Goal: Obtain resource: Download file/media

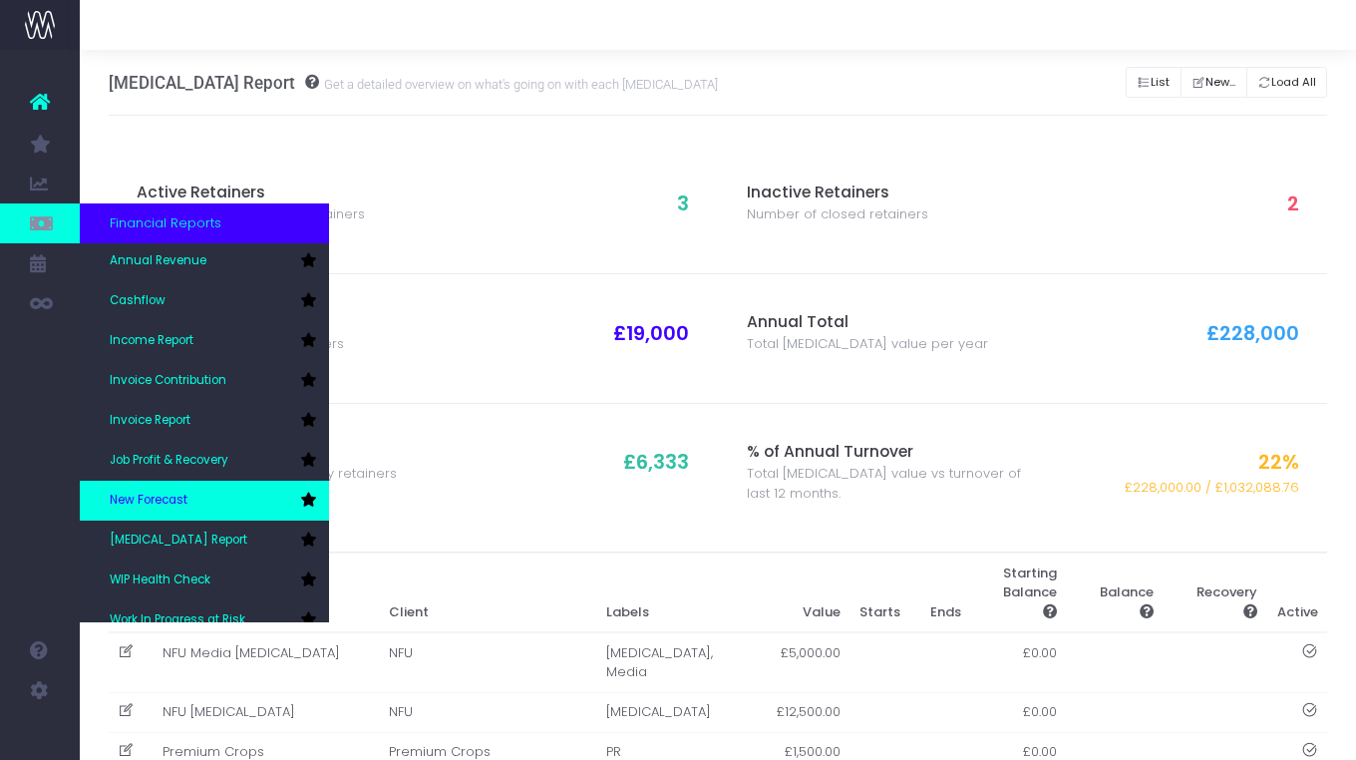
scroll to position [56, 0]
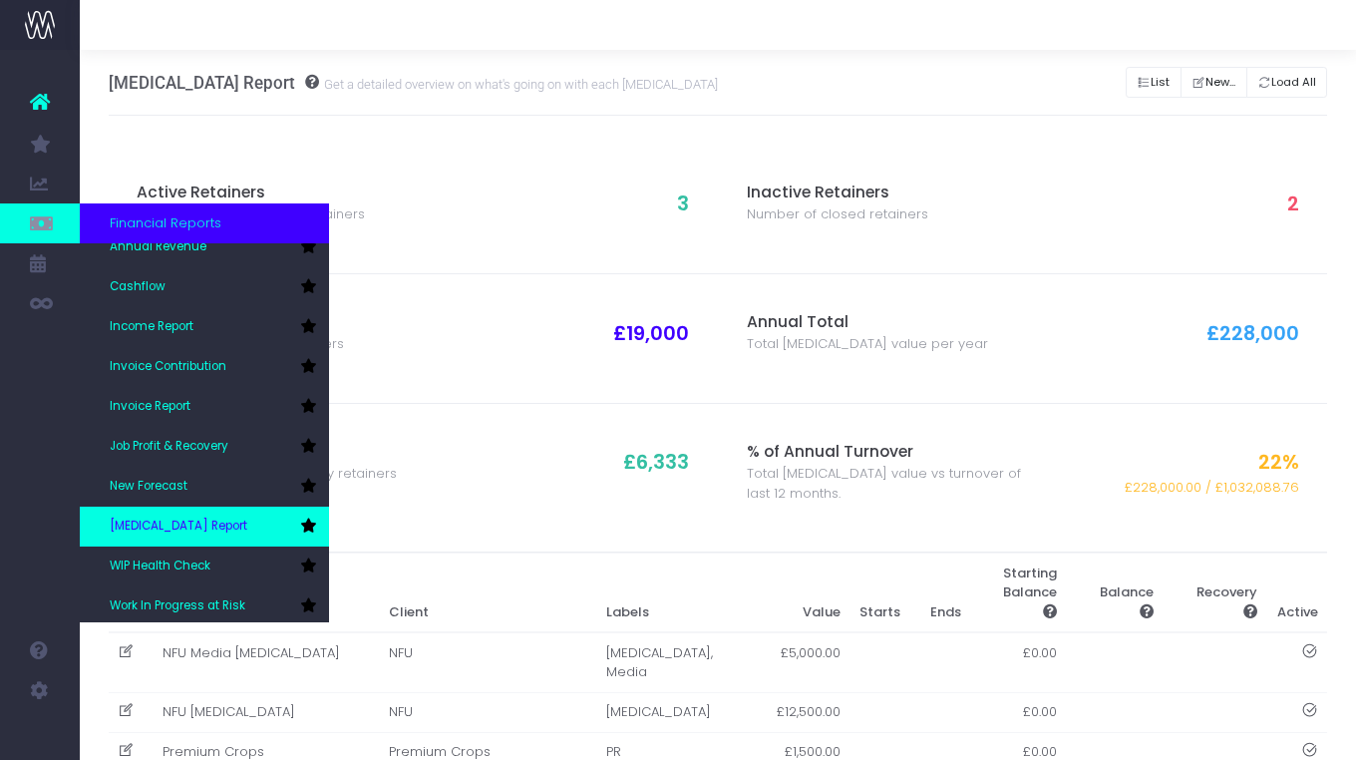
click at [183, 523] on span "[MEDICAL_DATA] Report" at bounding box center [179, 526] width 138 height 18
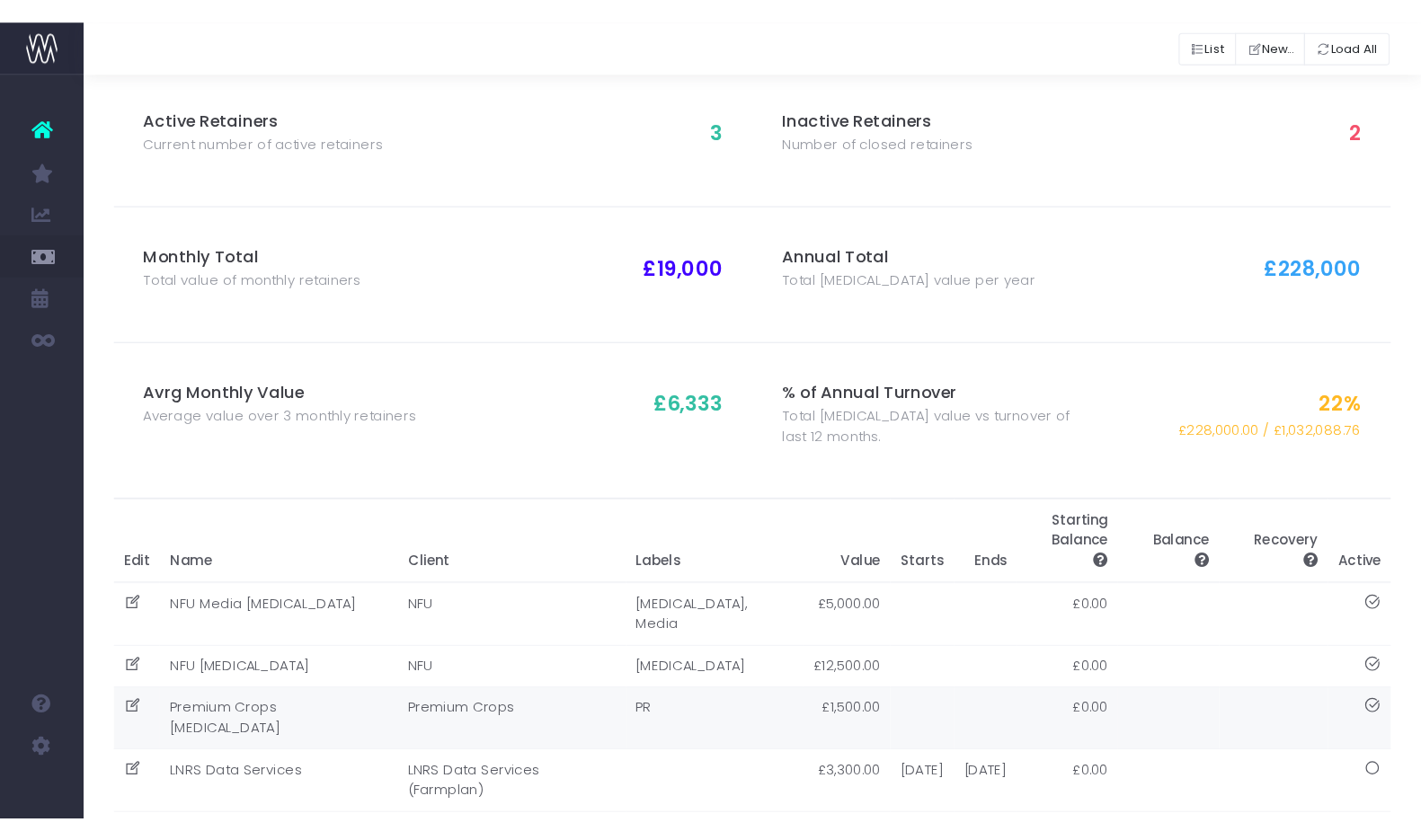
scroll to position [87, 0]
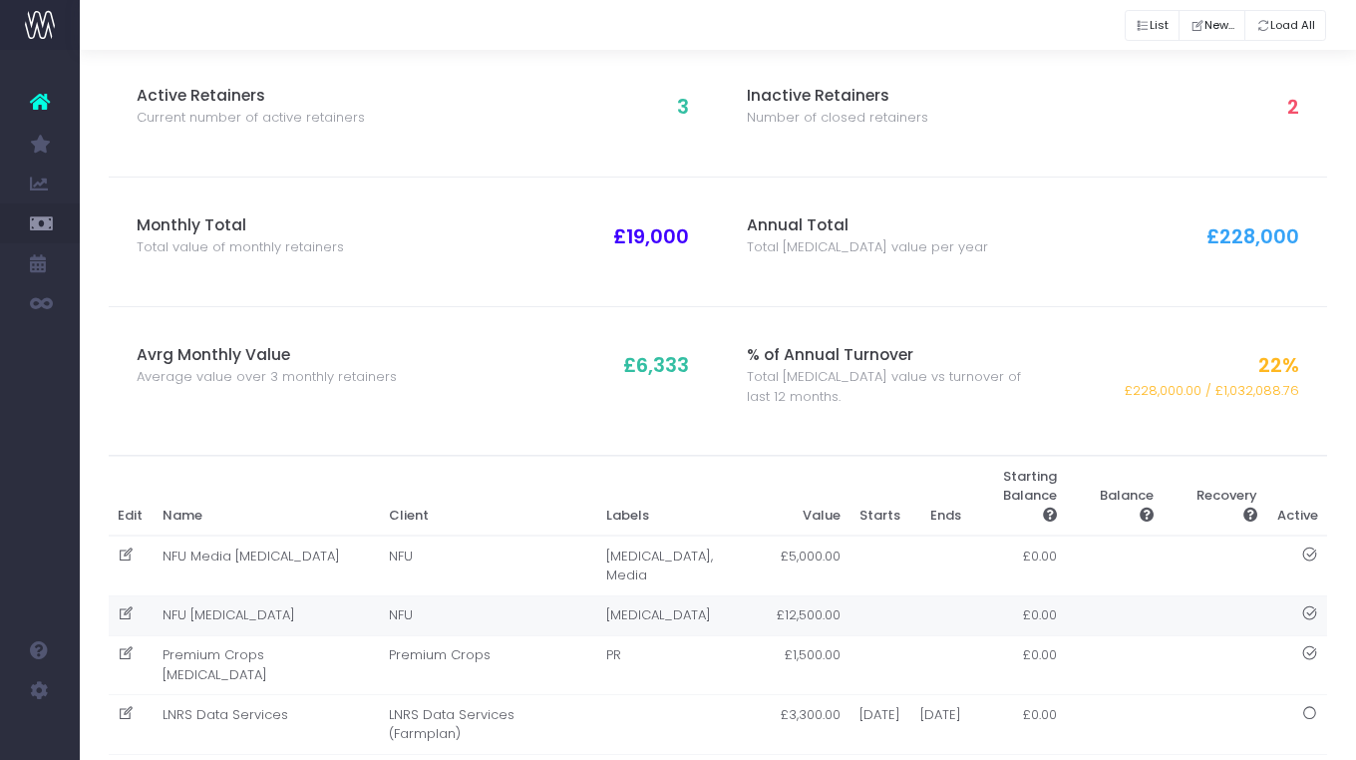
click at [278, 595] on td "NFU [MEDICAL_DATA]" at bounding box center [266, 615] width 227 height 40
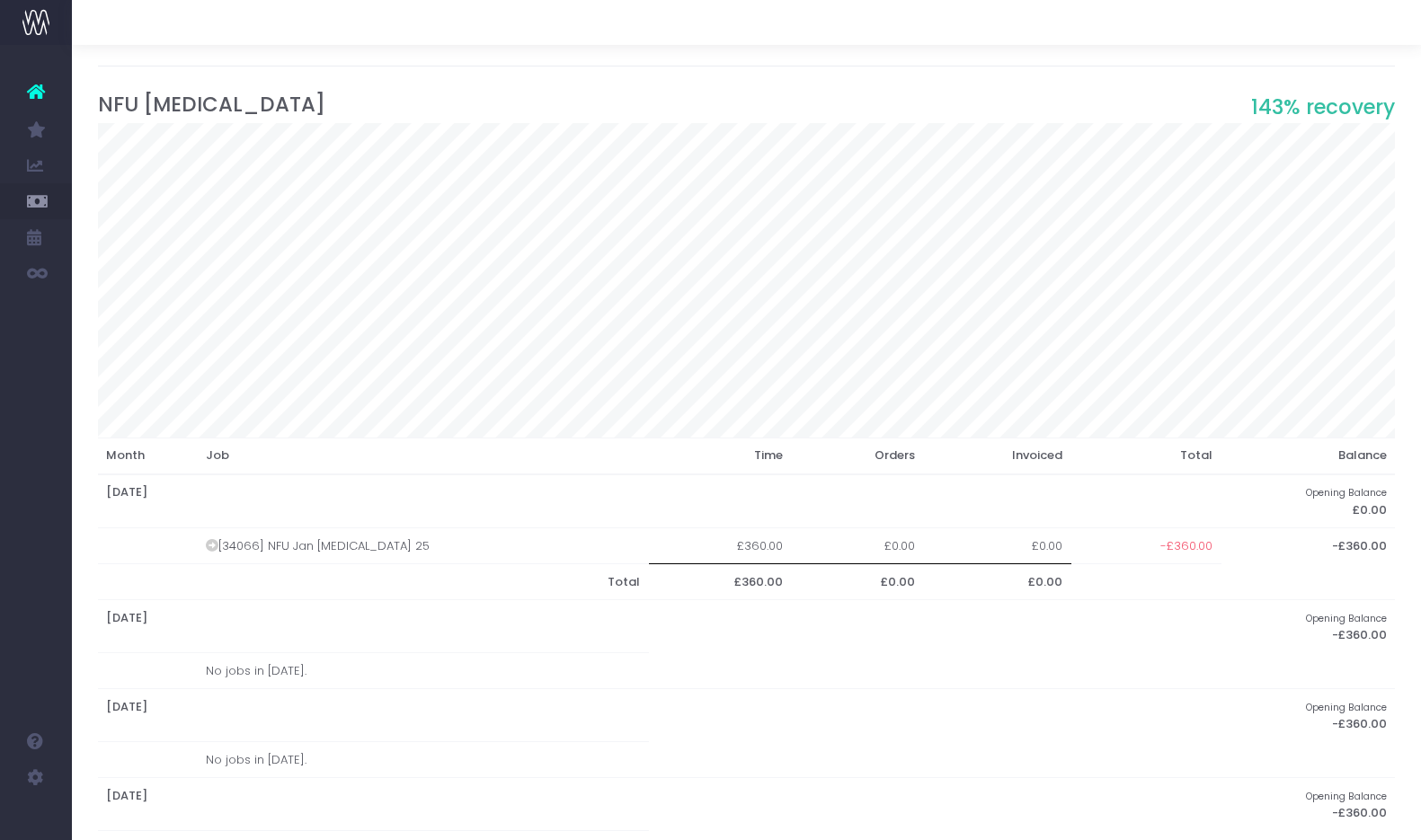
scroll to position [42, 0]
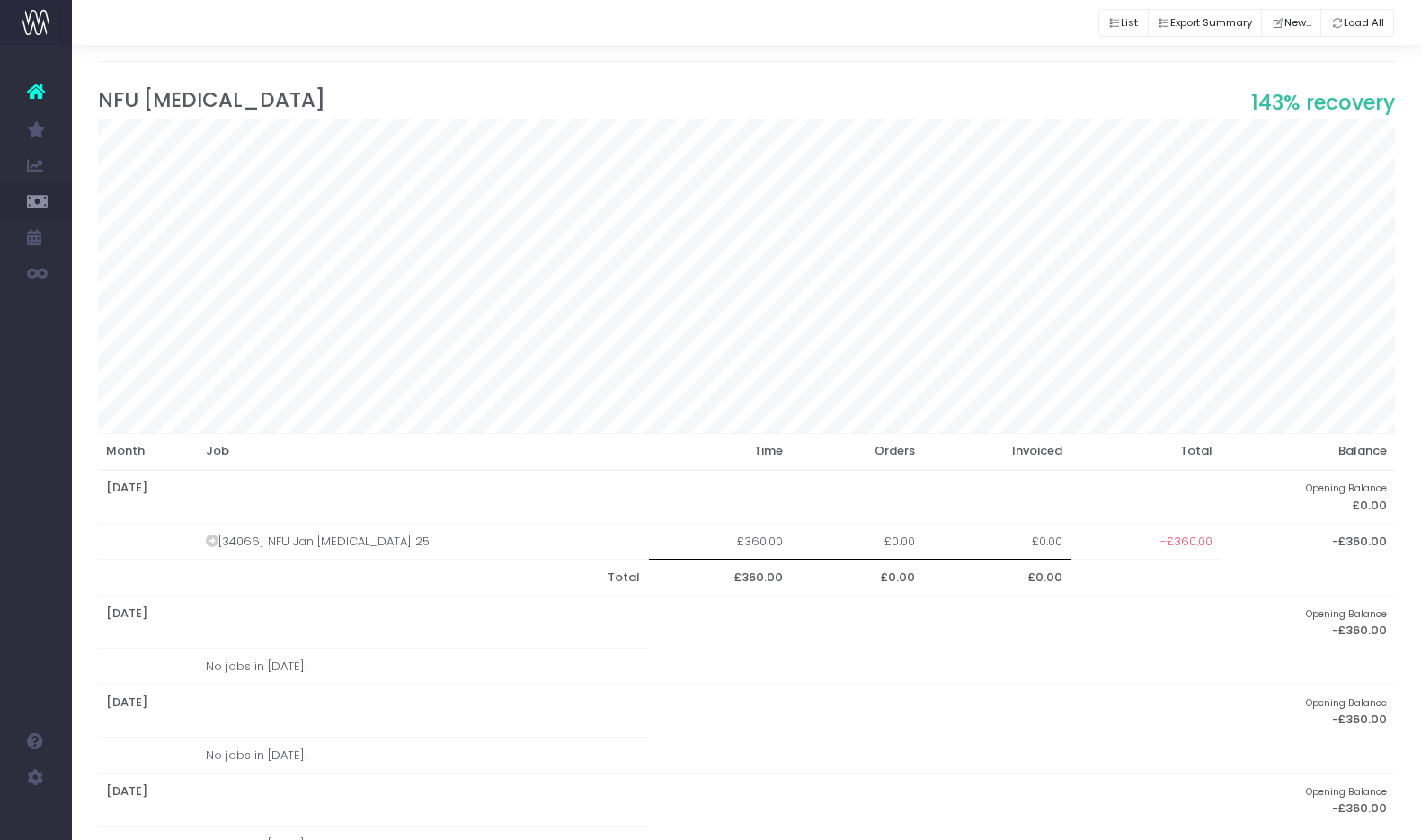
click at [314, 532] on td "[34066] NFU Jan Retainer 25" at bounding box center [423, 542] width 453 height 36
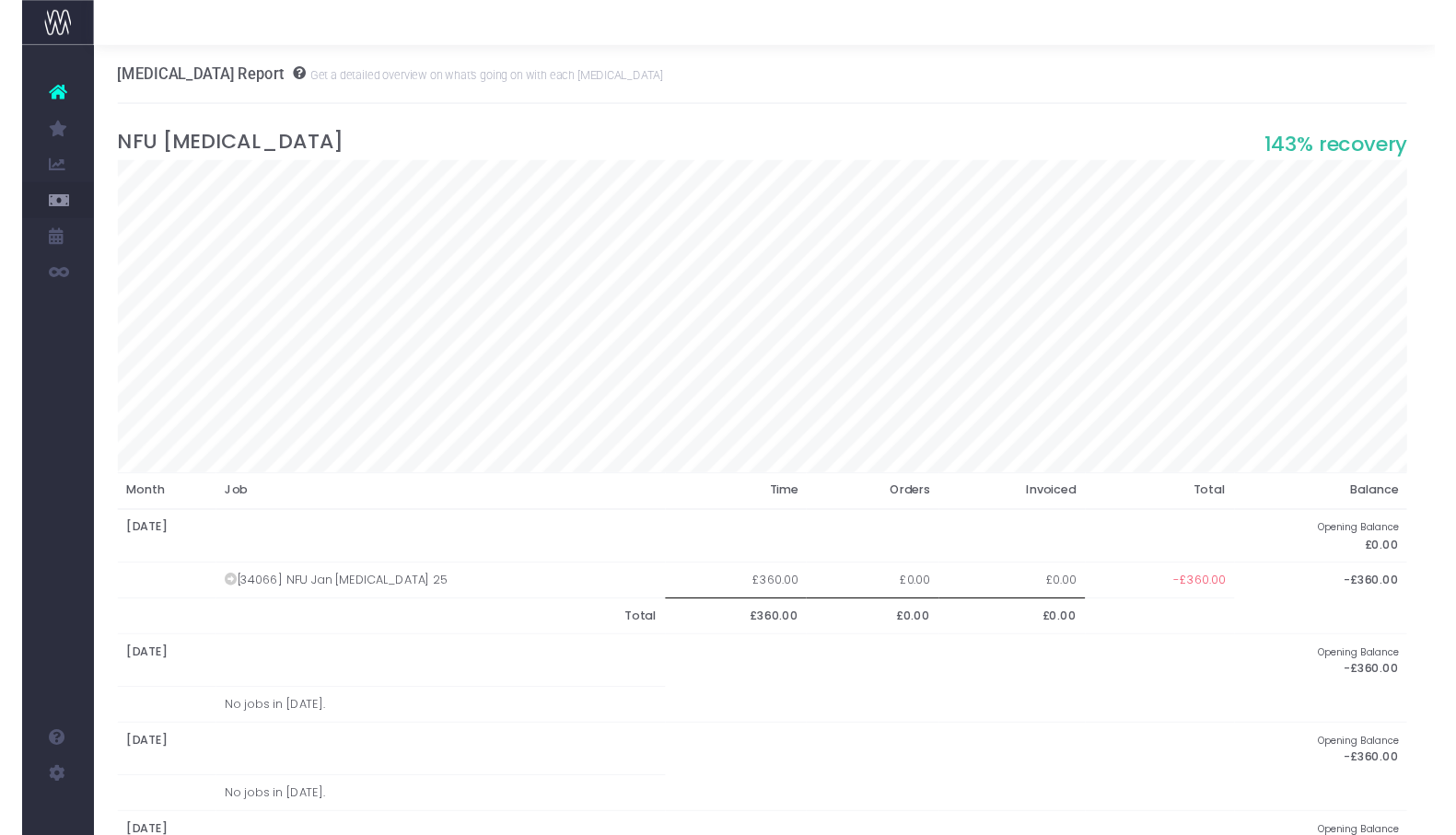
scroll to position [0, 2]
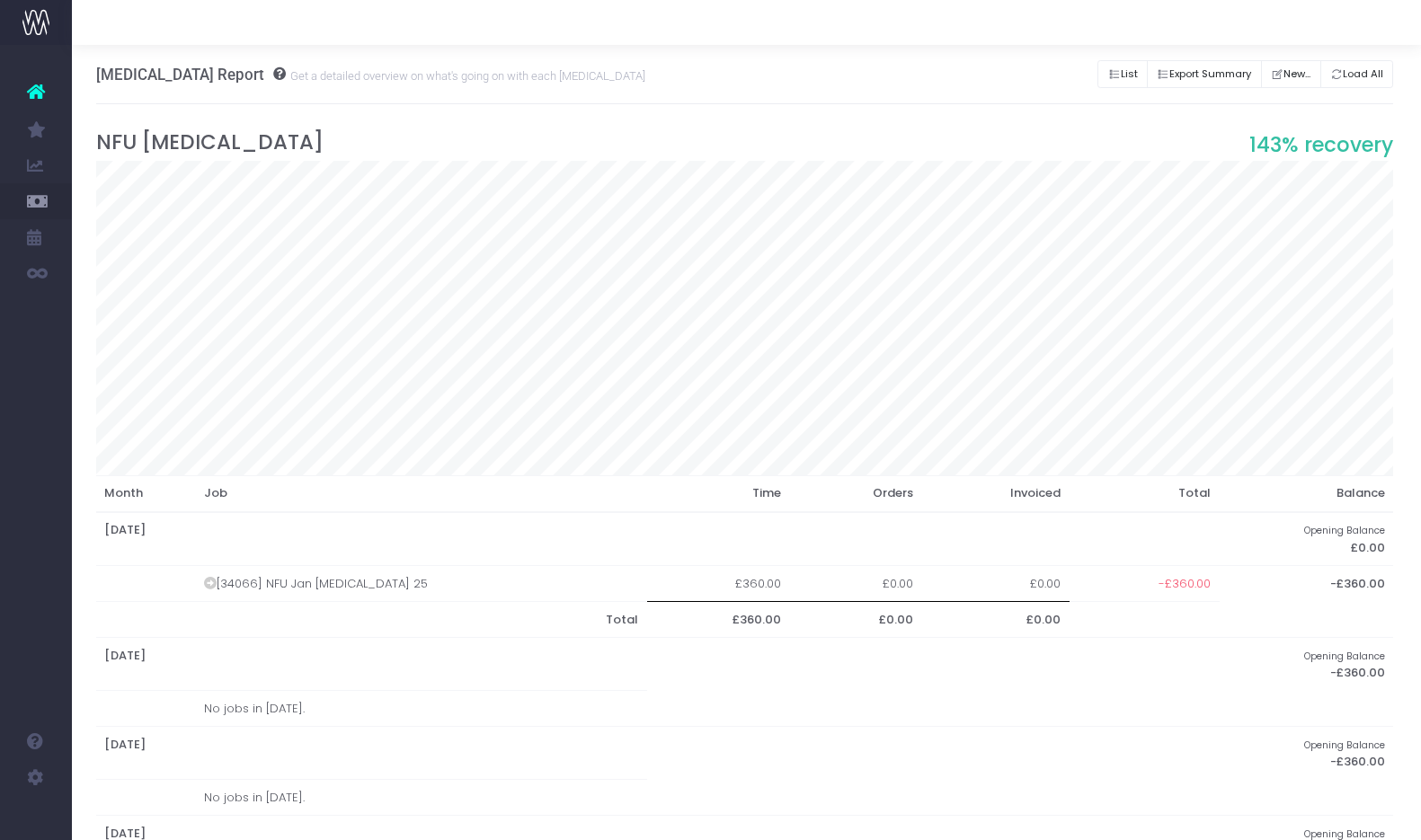
click at [372, 590] on td "[34066] NFU Jan Retainer 25" at bounding box center [421, 584] width 453 height 36
click at [205, 584] on td "[34066] NFU Jan [MEDICAL_DATA] 25" at bounding box center [421, 584] width 453 height 36
click at [215, 581] on icon at bounding box center [210, 583] width 13 height 13
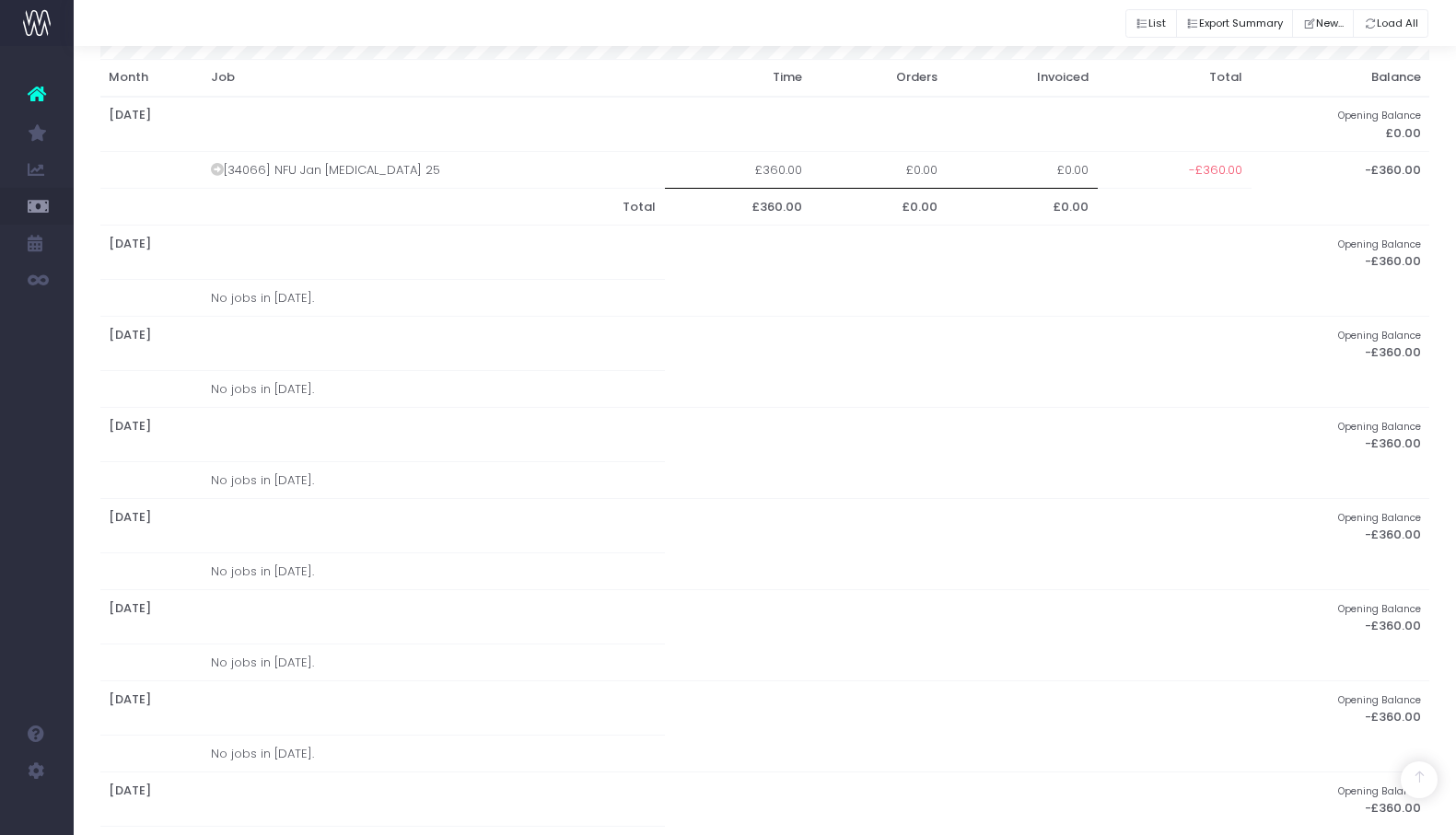
scroll to position [348, 0]
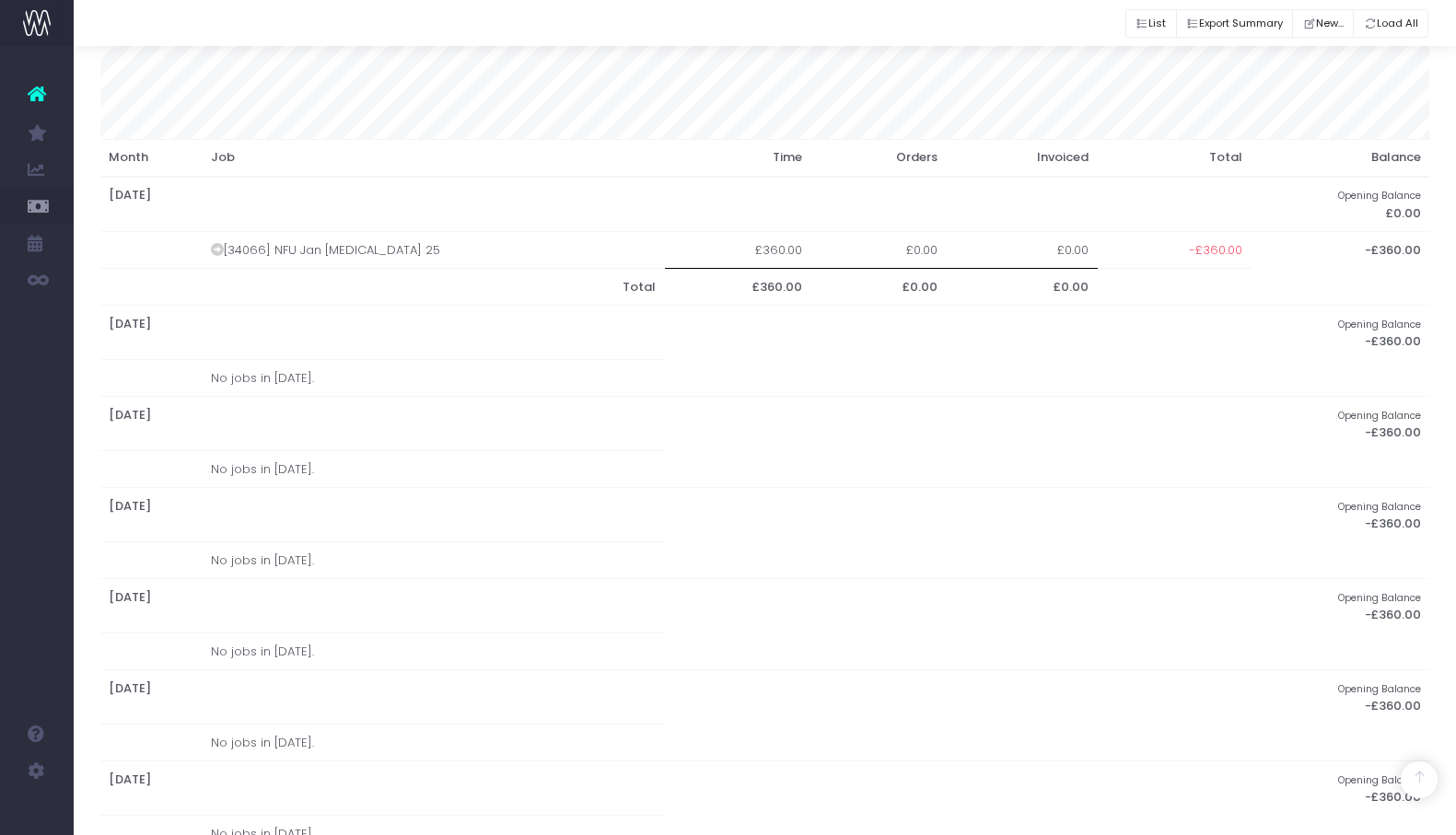
click at [1219, 235] on td "-£360.00" at bounding box center [1175, 250] width 154 height 37
click at [1212, 242] on span "-£360.00" at bounding box center [1216, 250] width 54 height 18
click at [1211, 246] on span "-£360.00" at bounding box center [1216, 250] width 54 height 18
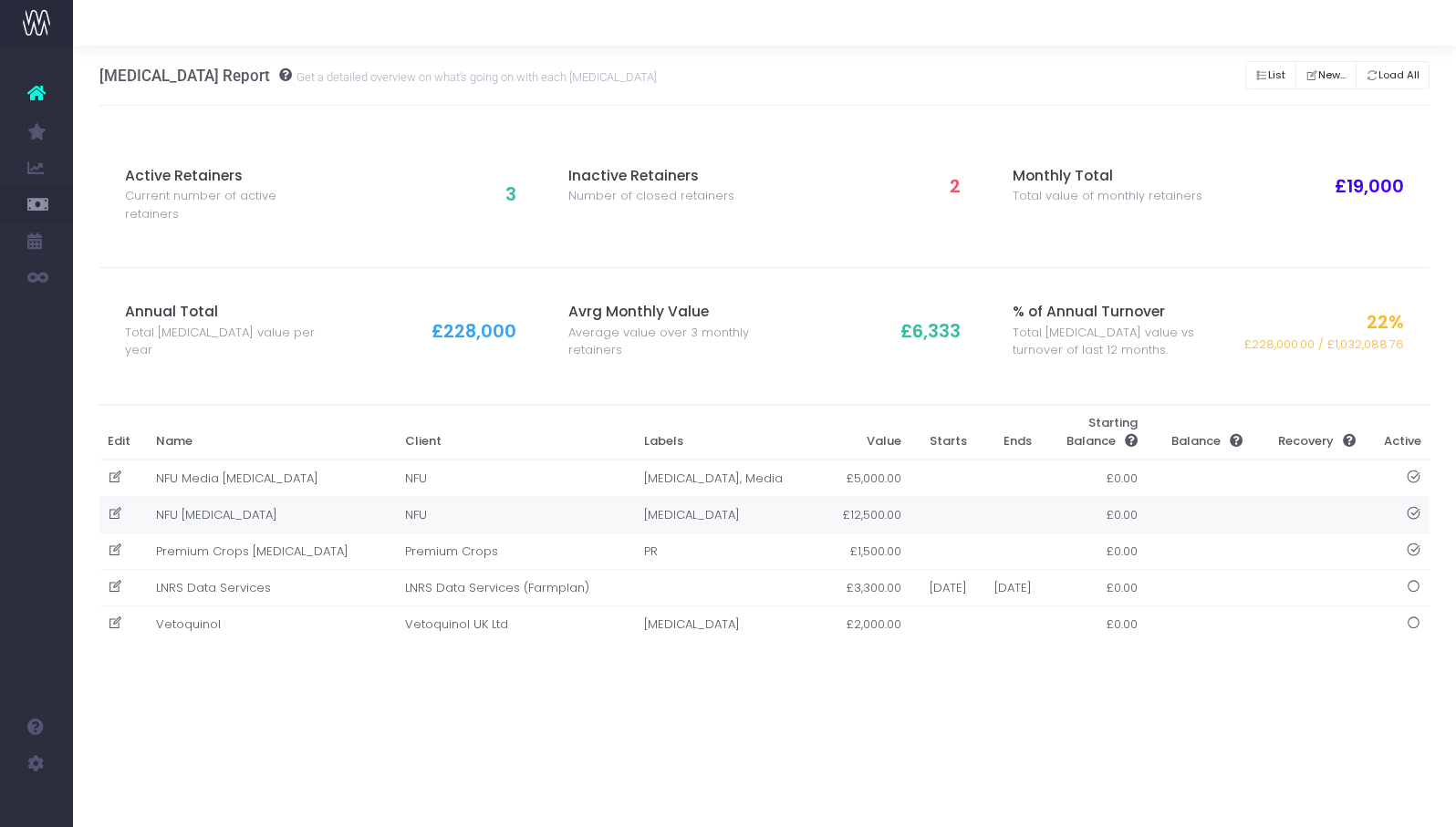
click at [207, 521] on td "NFU [MEDICAL_DATA]" at bounding box center [272, 515] width 249 height 37
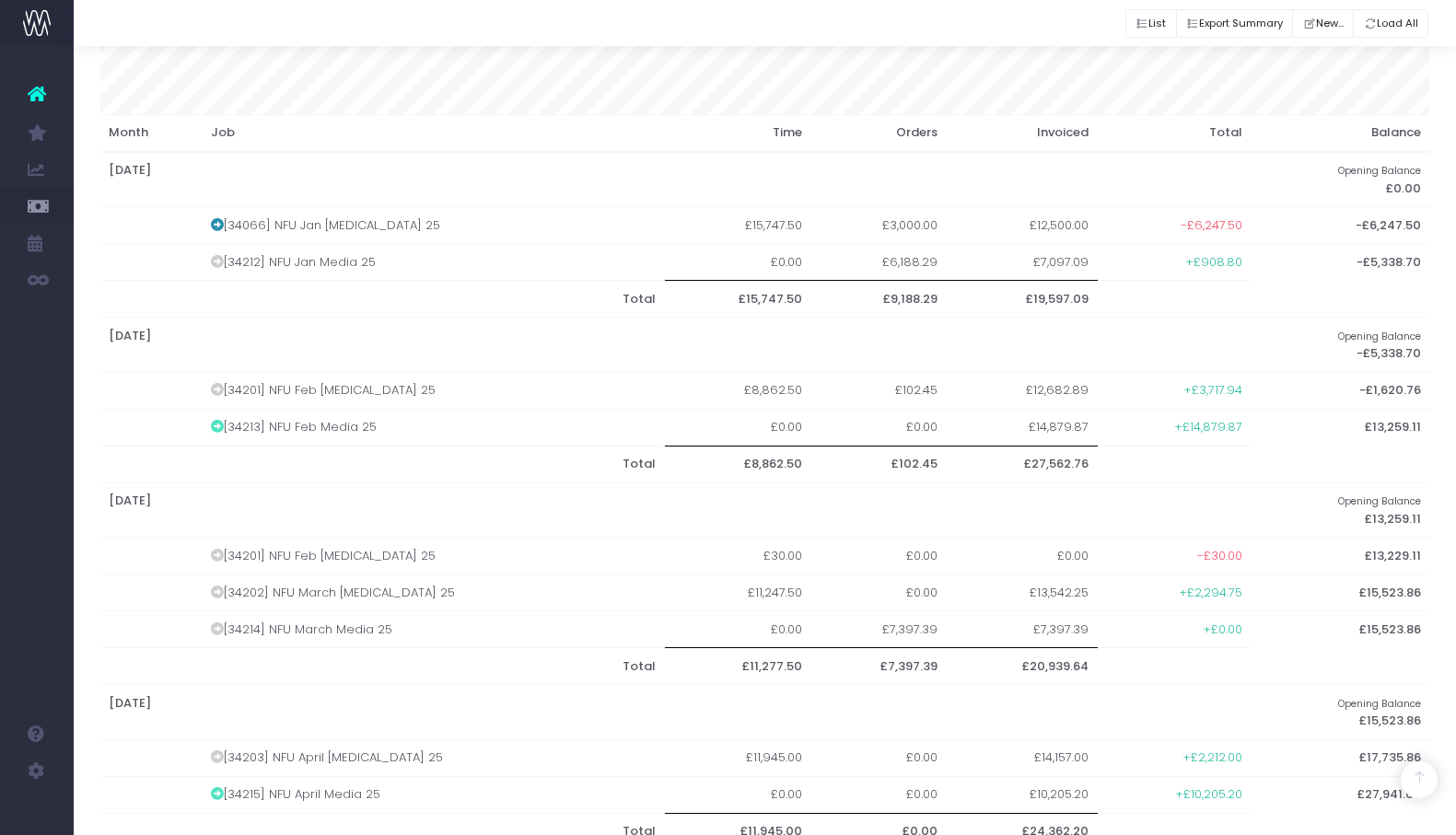
scroll to position [376, 0]
click at [246, 554] on td "[34201] NFU Feb Retainer 25" at bounding box center [433, 553] width 464 height 37
click at [222, 546] on icon at bounding box center [217, 552] width 13 height 13
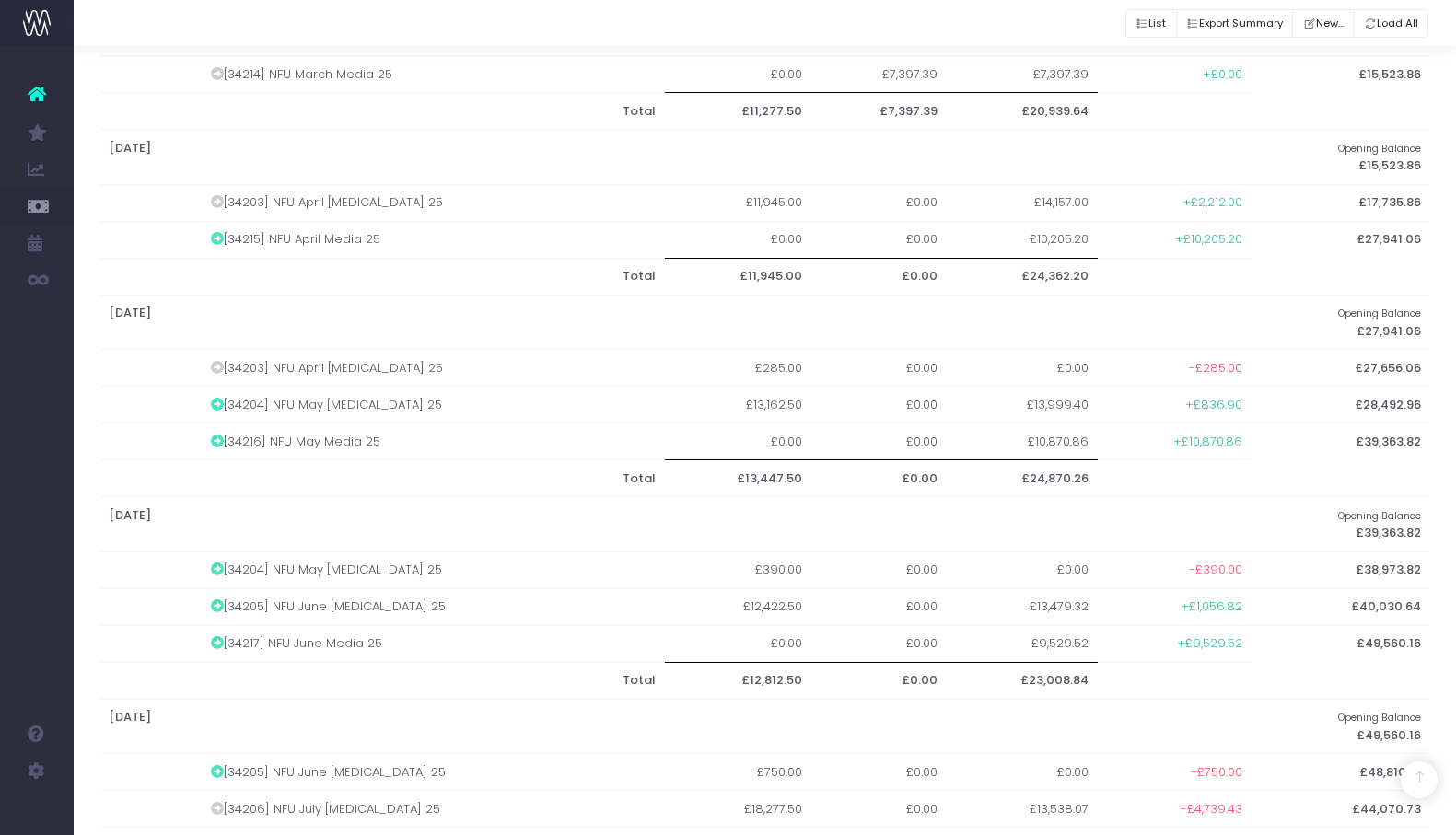
scroll to position [933, 0]
click at [348, 348] on td "[34203] NFU April [MEDICAL_DATA] 25" at bounding box center [433, 364] width 464 height 37
click at [223, 357] on icon at bounding box center [217, 363] width 13 height 13
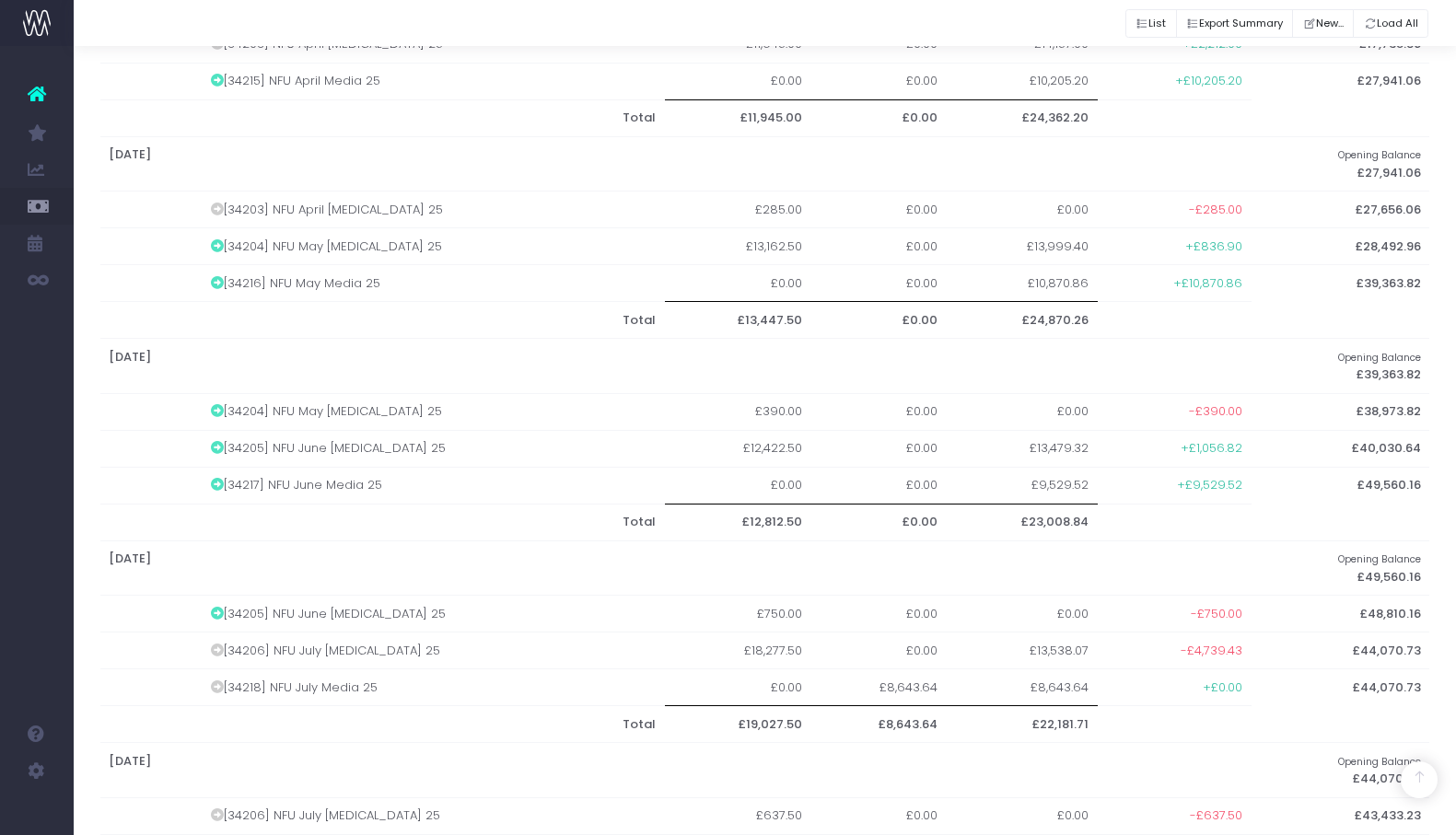
scroll to position [1108, 0]
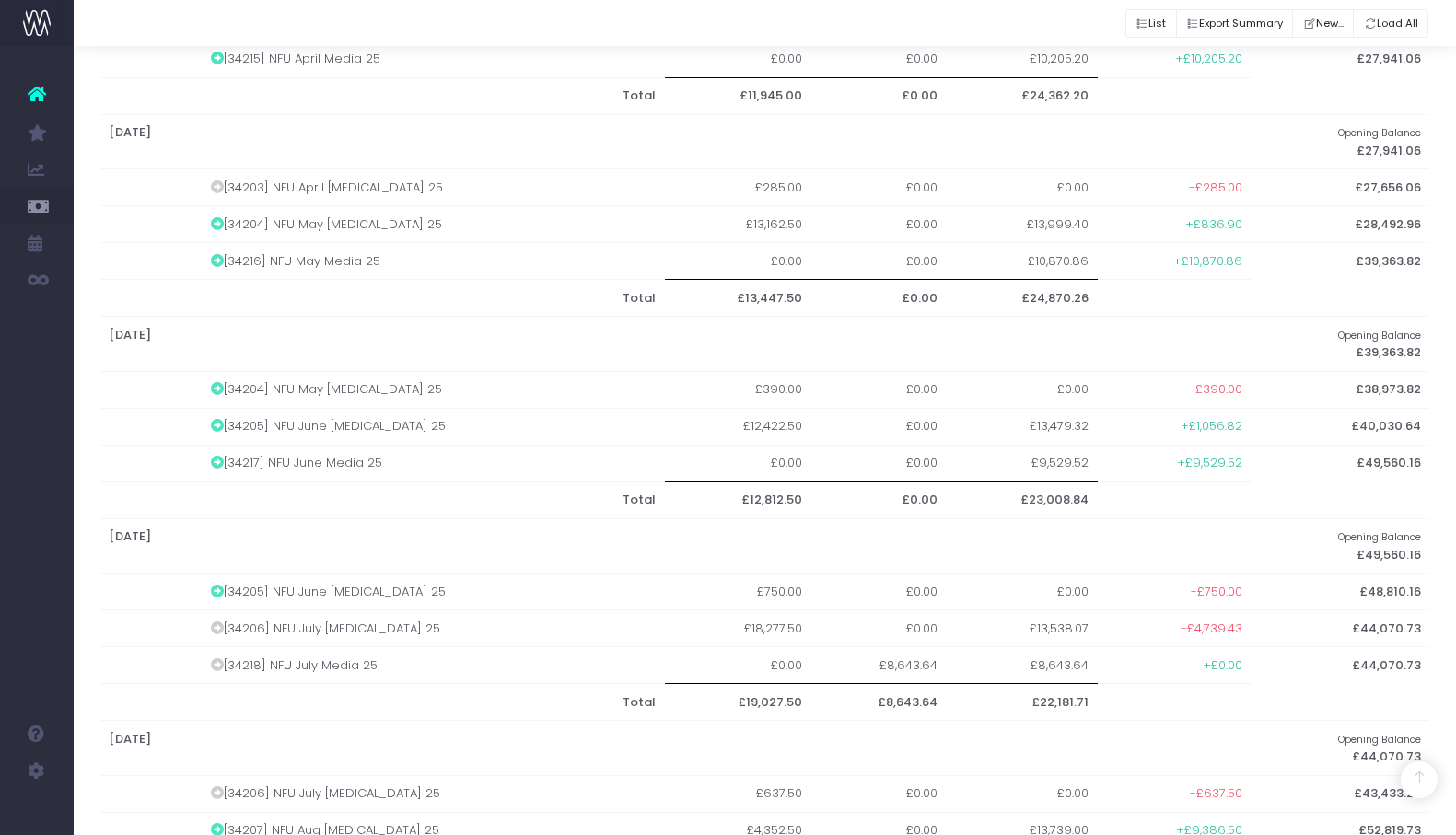
click at [354, 378] on td "[34204] NFU May [MEDICAL_DATA] 25" at bounding box center [433, 390] width 464 height 37
click at [273, 381] on td "[34204] NFU May [MEDICAL_DATA] 25" at bounding box center [433, 390] width 464 height 37
click at [221, 382] on icon at bounding box center [217, 389] width 13 height 13
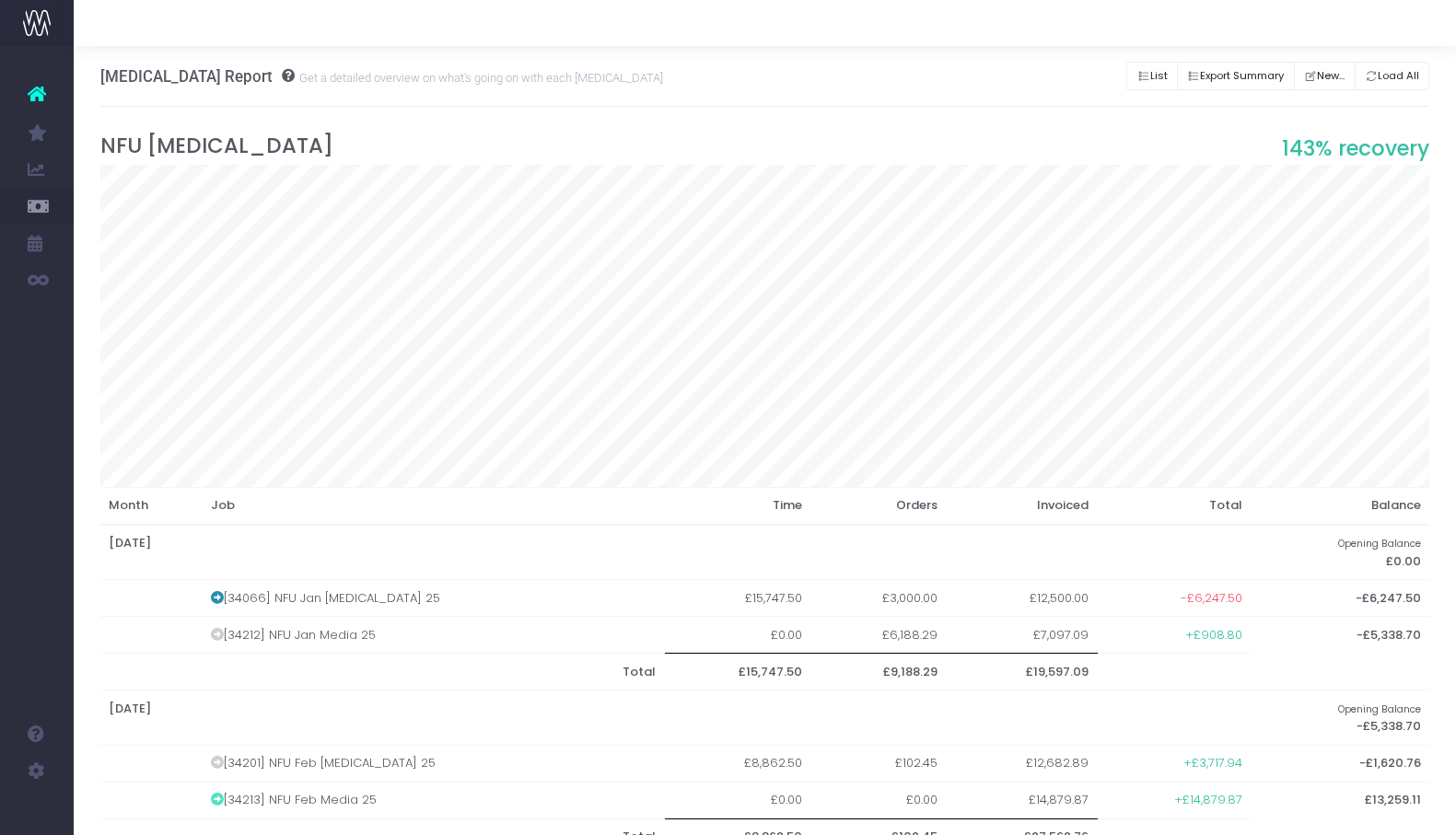
scroll to position [0, 0]
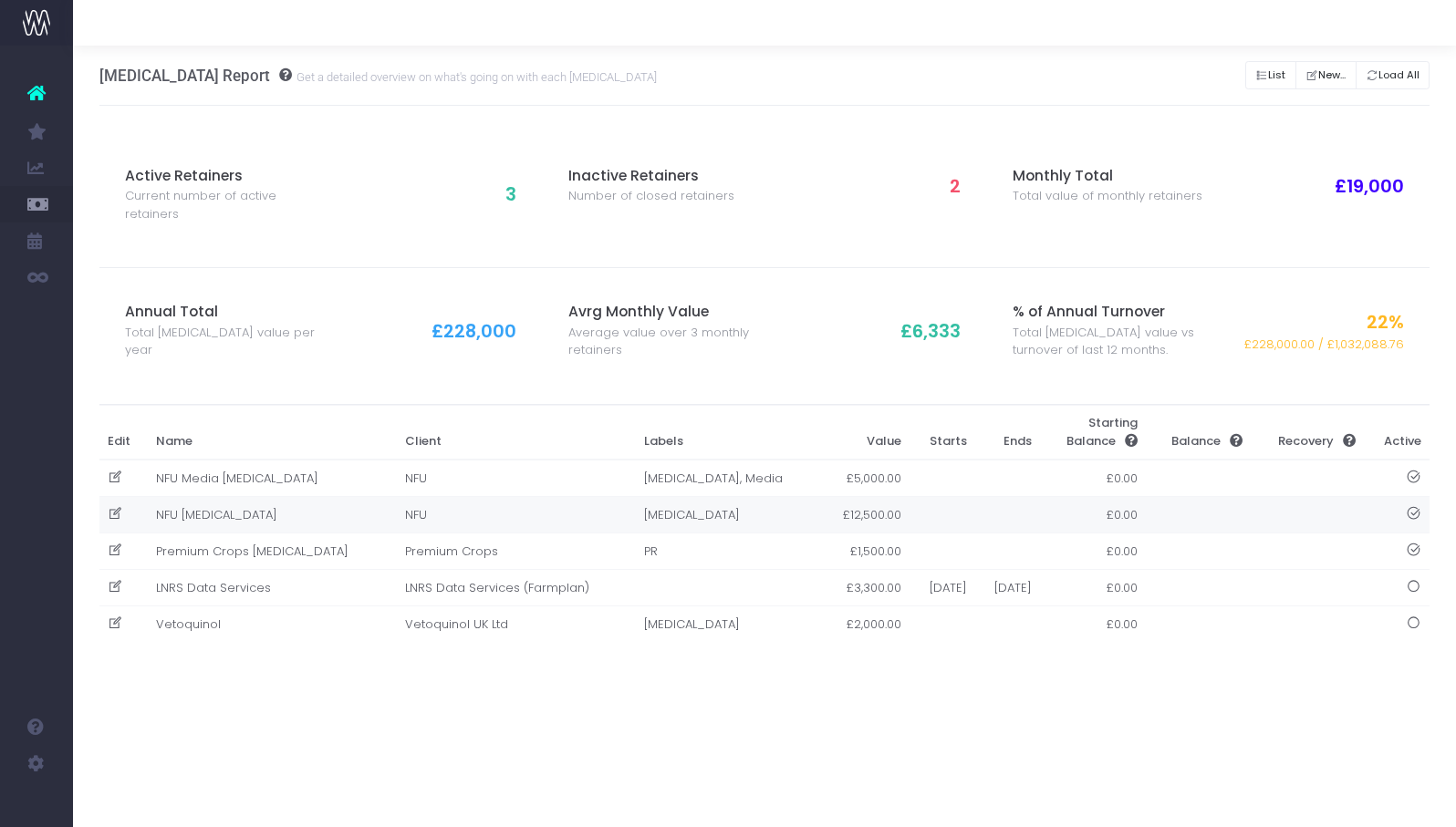
click at [220, 510] on td "NFU [MEDICAL_DATA]" at bounding box center [272, 515] width 249 height 37
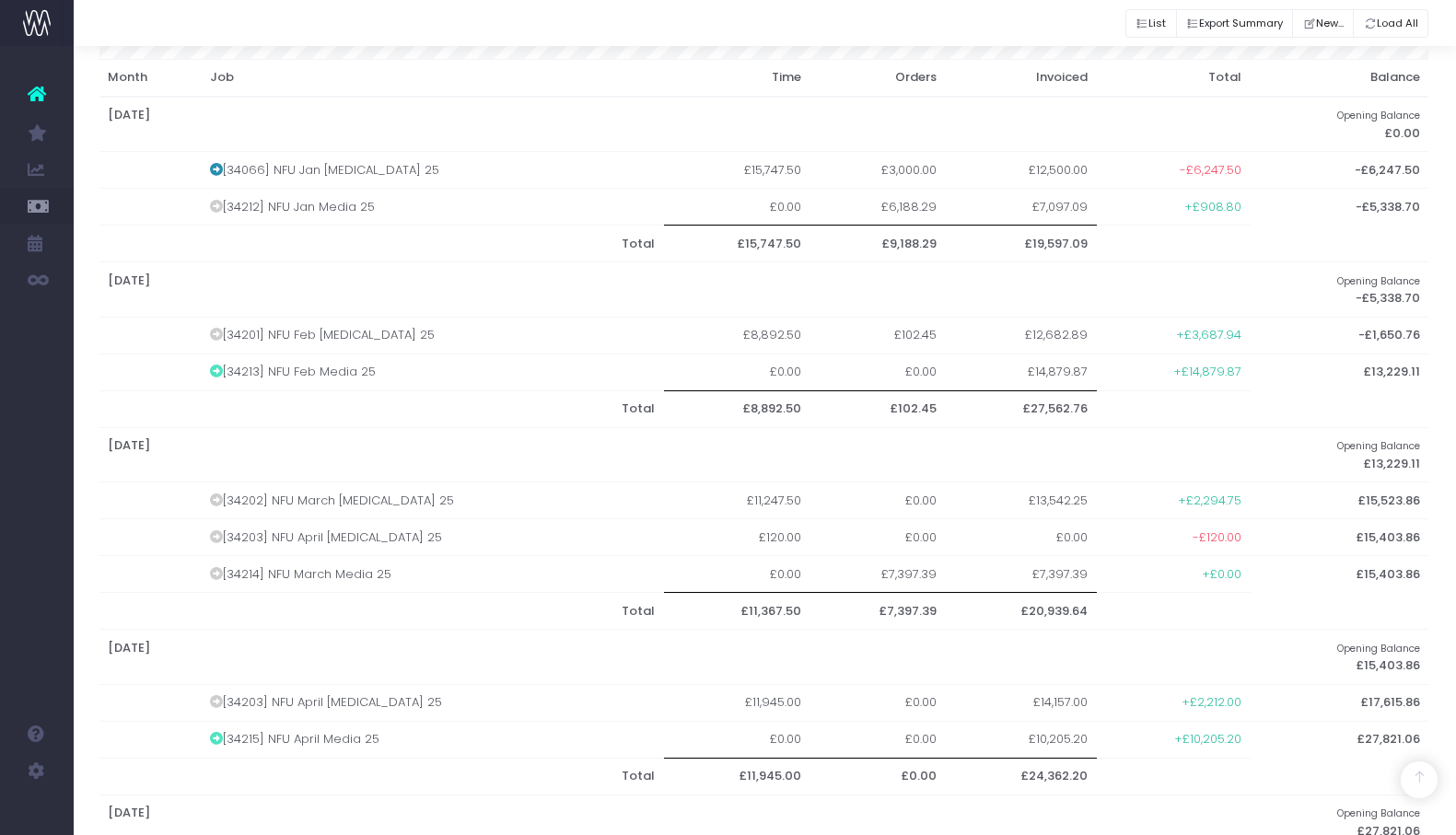
scroll to position [430, 1]
click at [358, 526] on td "[34203] NFU April Retainer 25" at bounding box center [432, 537] width 464 height 37
click at [230, 530] on td "[34203] NFU April Retainer 25" at bounding box center [432, 537] width 464 height 37
click at [223, 529] on icon at bounding box center [216, 536] width 13 height 13
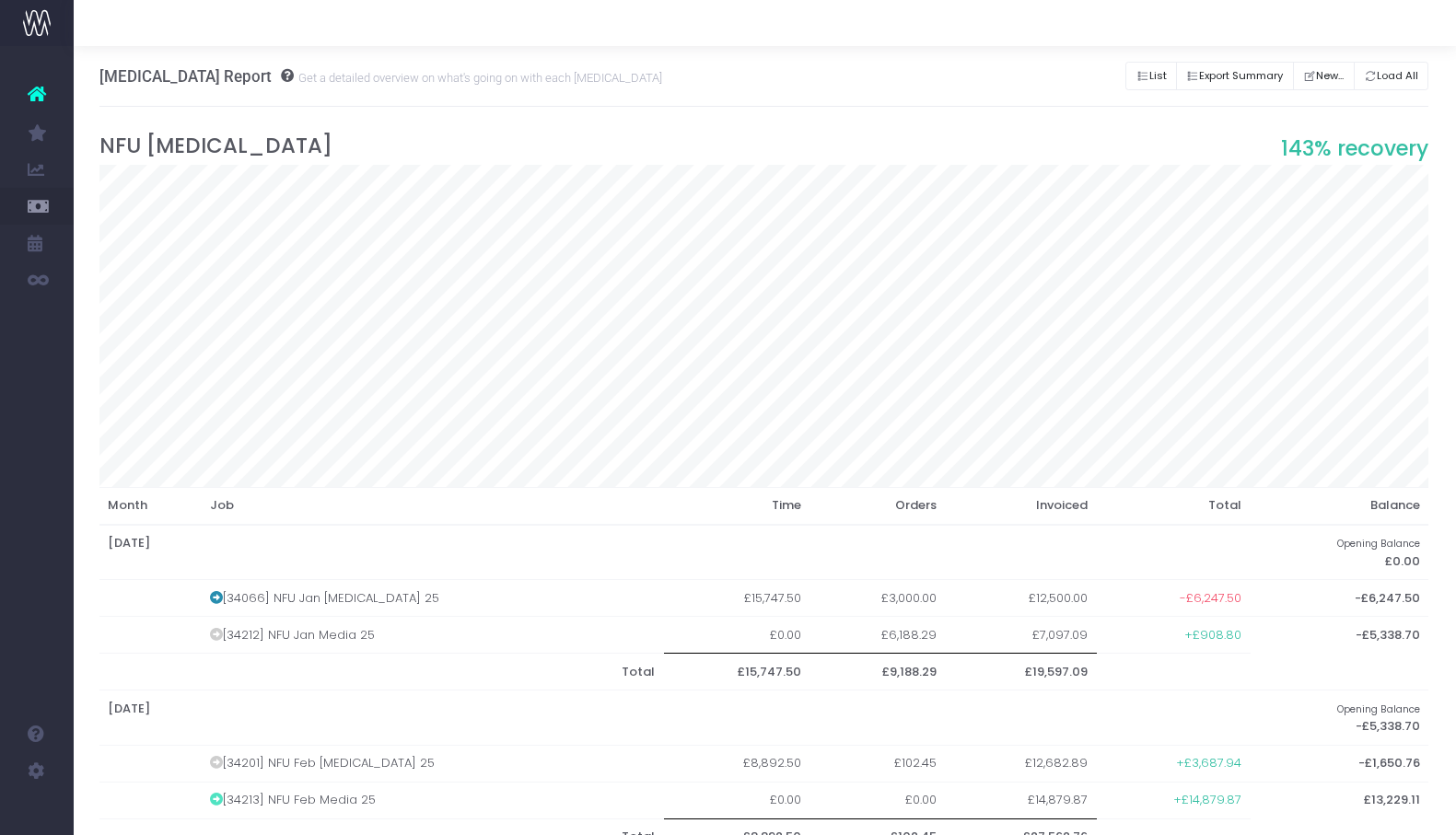
scroll to position [0, 1]
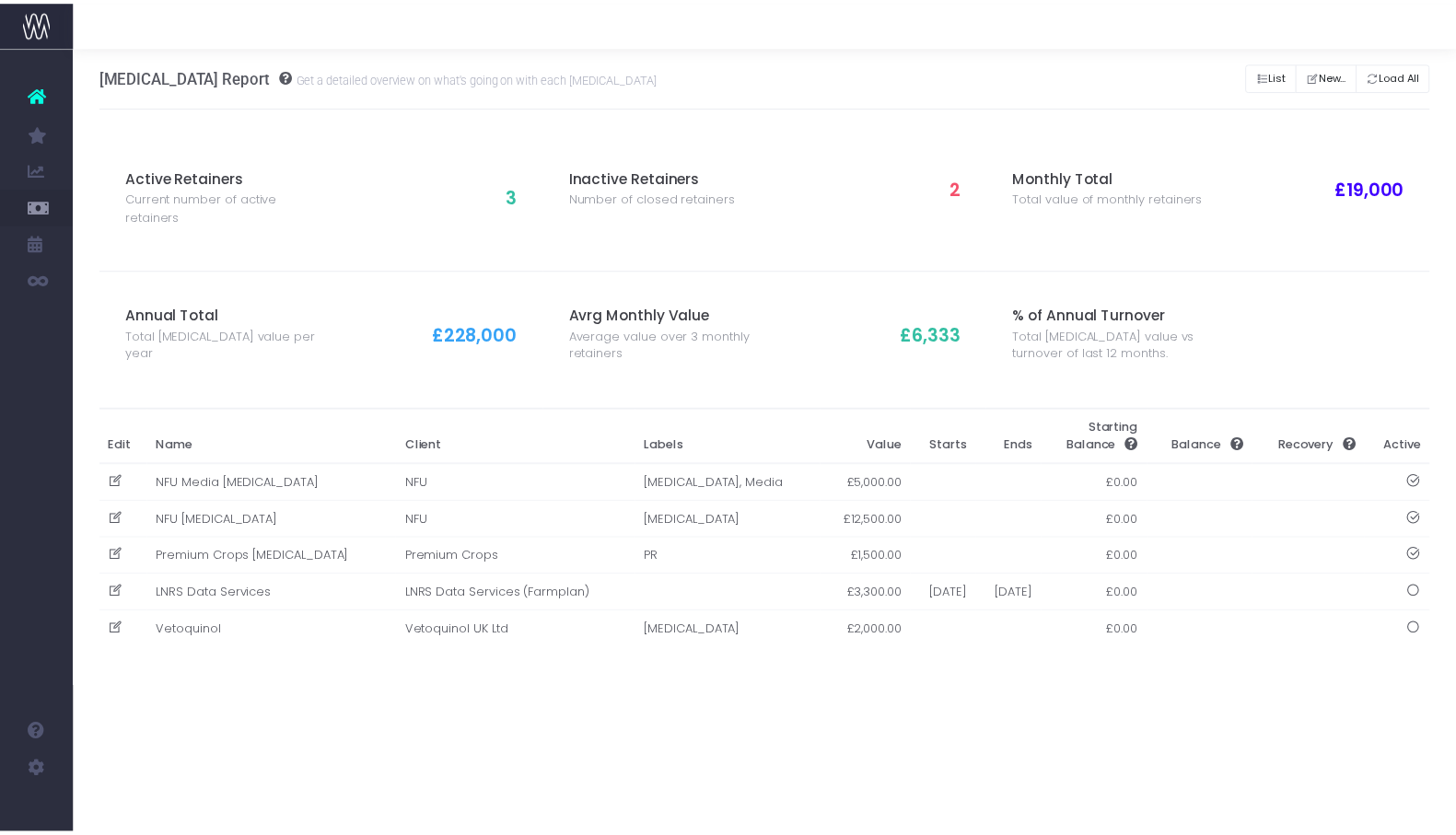
scroll to position [0, 1]
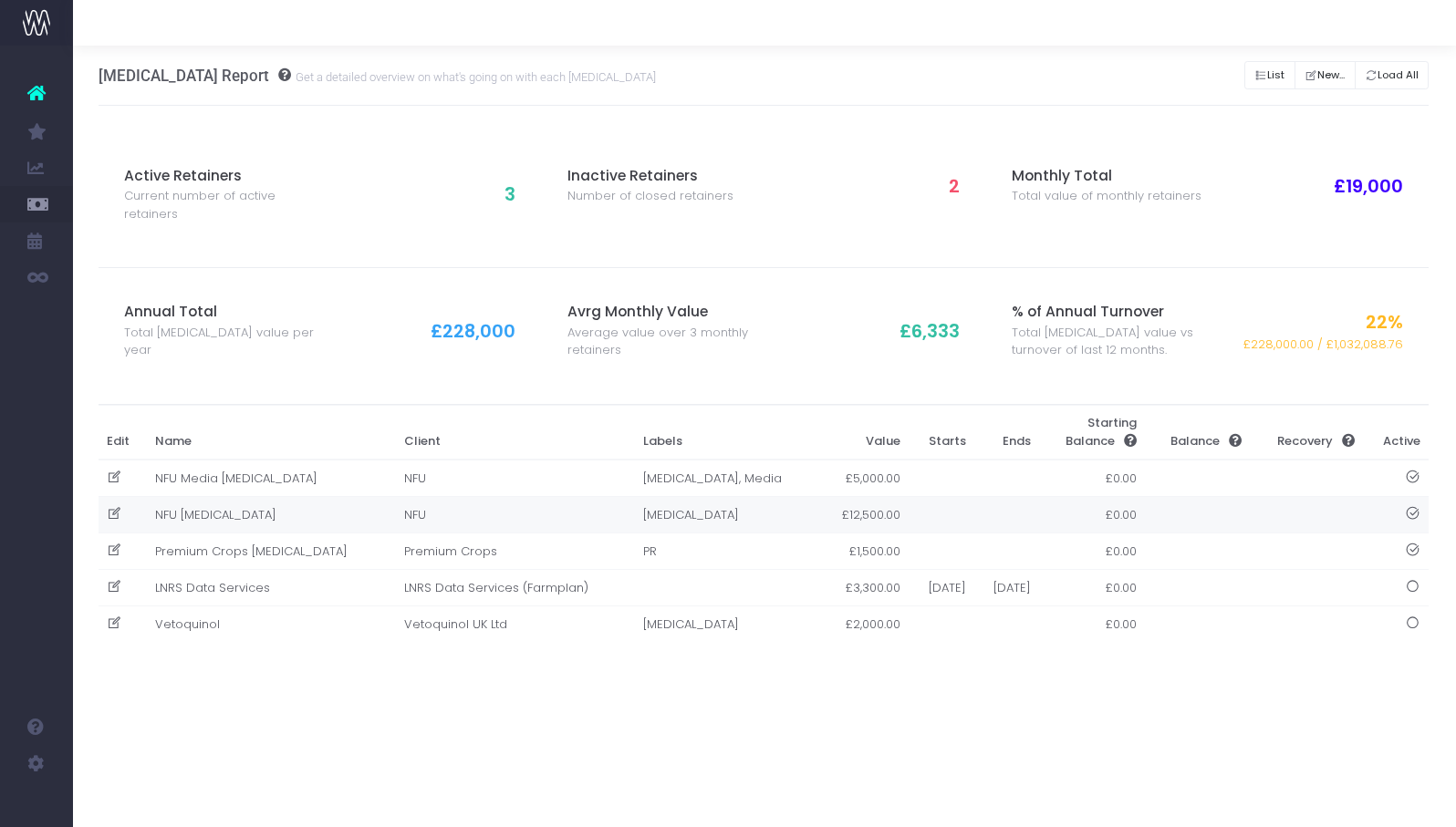
click at [221, 518] on td "NFU [MEDICAL_DATA]" at bounding box center [271, 515] width 249 height 37
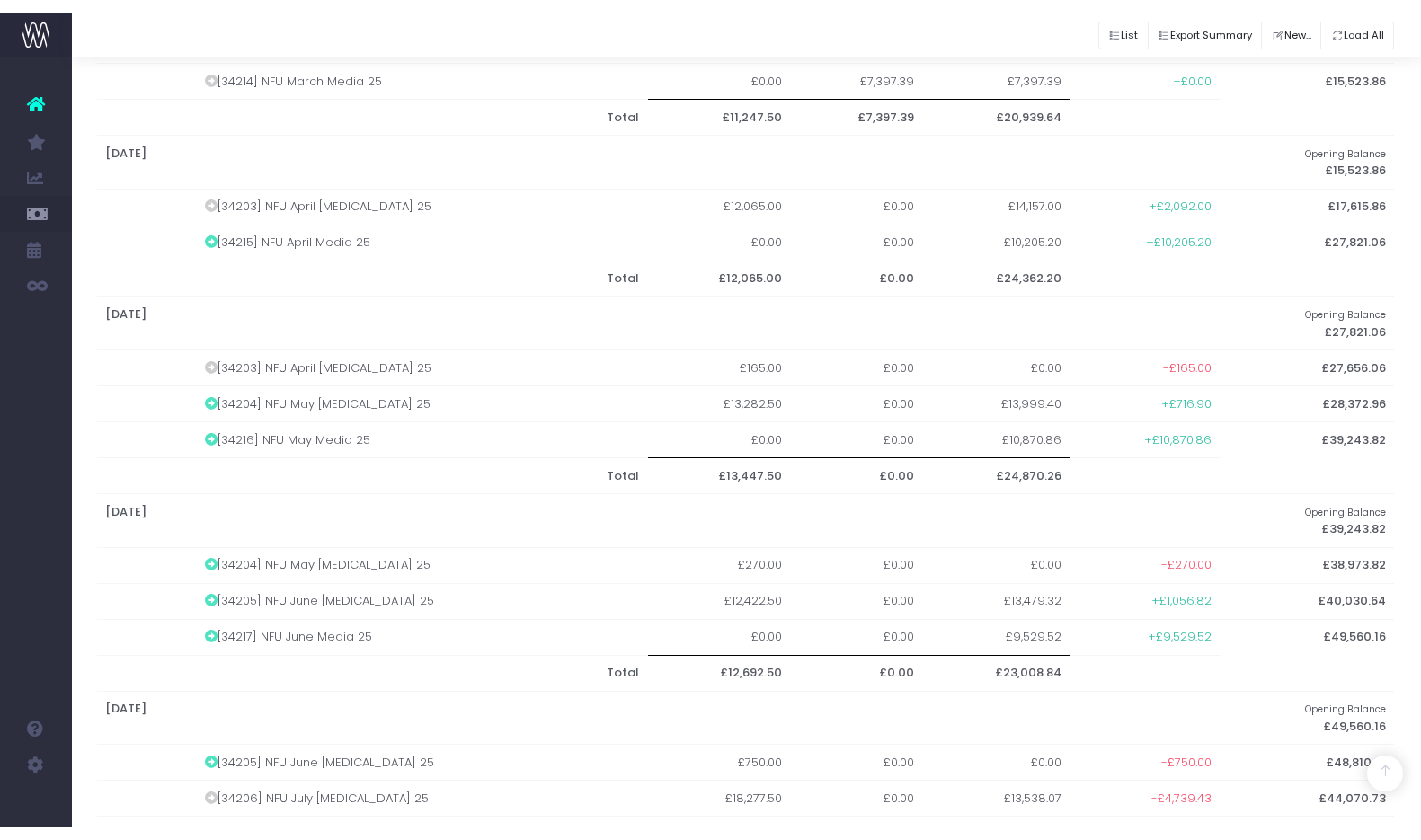
scroll to position [874, 1]
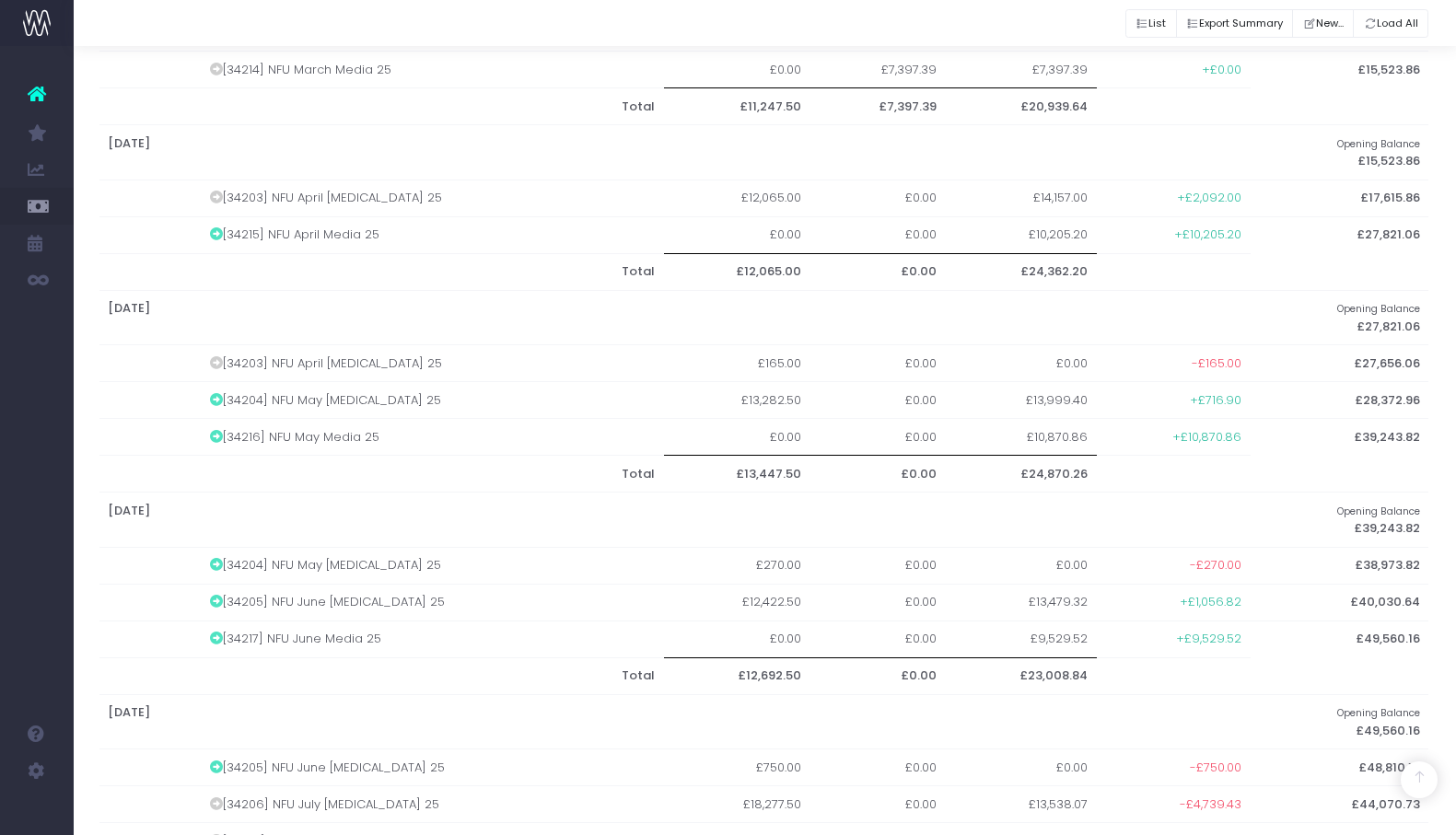
click at [220, 393] on icon at bounding box center [216, 400] width 13 height 13
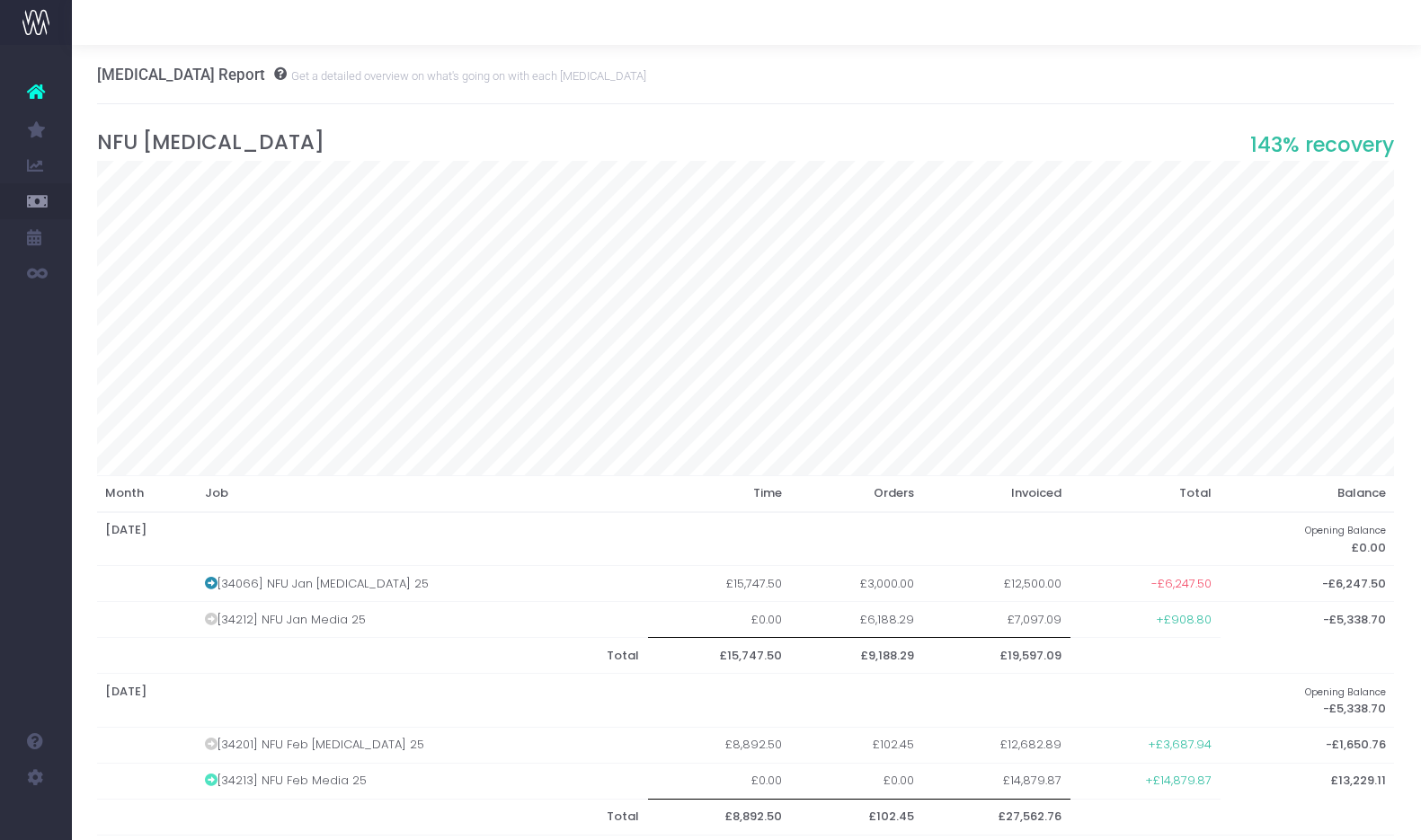
scroll to position [0, 1]
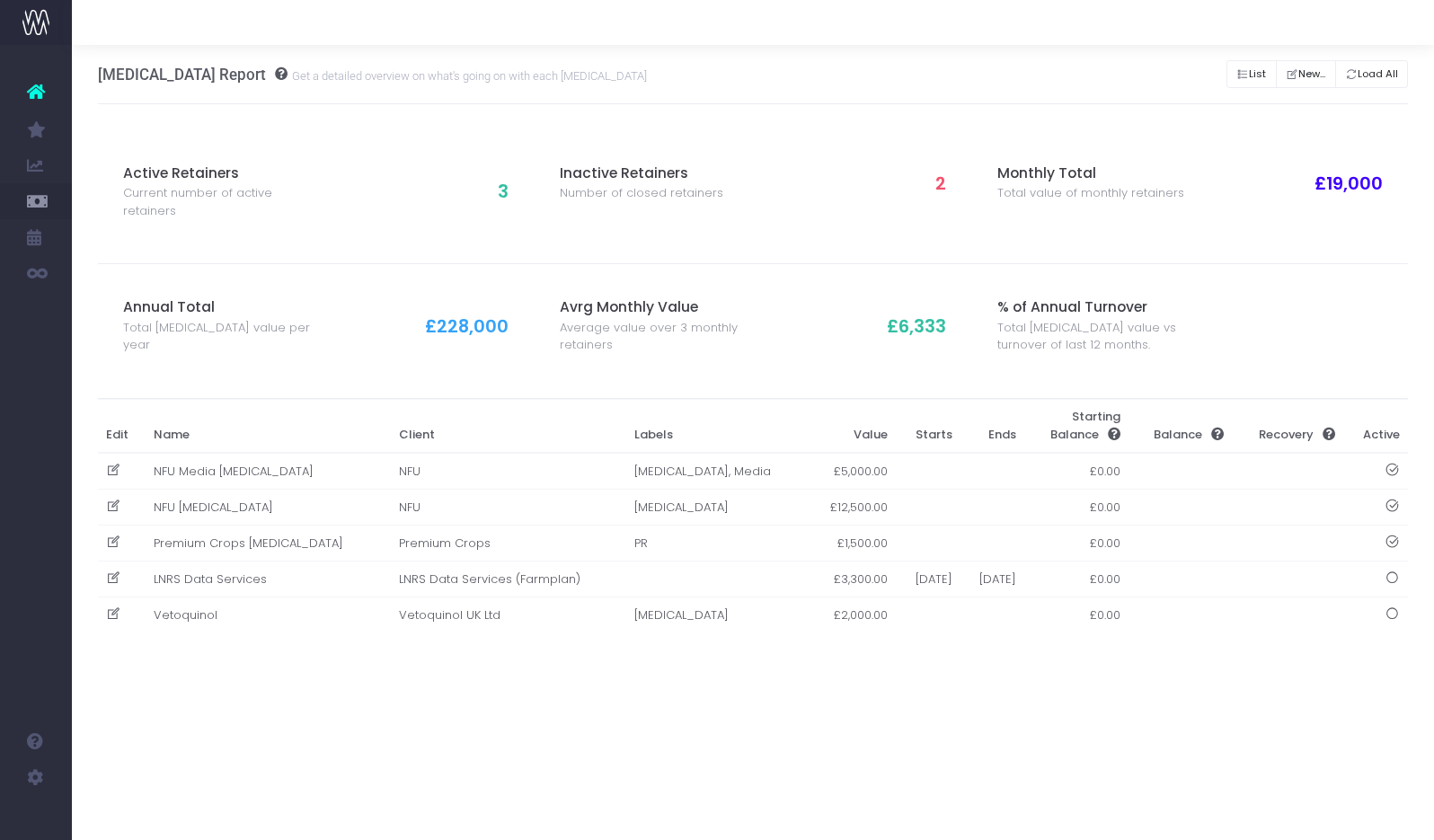
scroll to position [0, 1]
click at [215, 496] on td "NFU [MEDICAL_DATA]" at bounding box center [267, 507] width 245 height 36
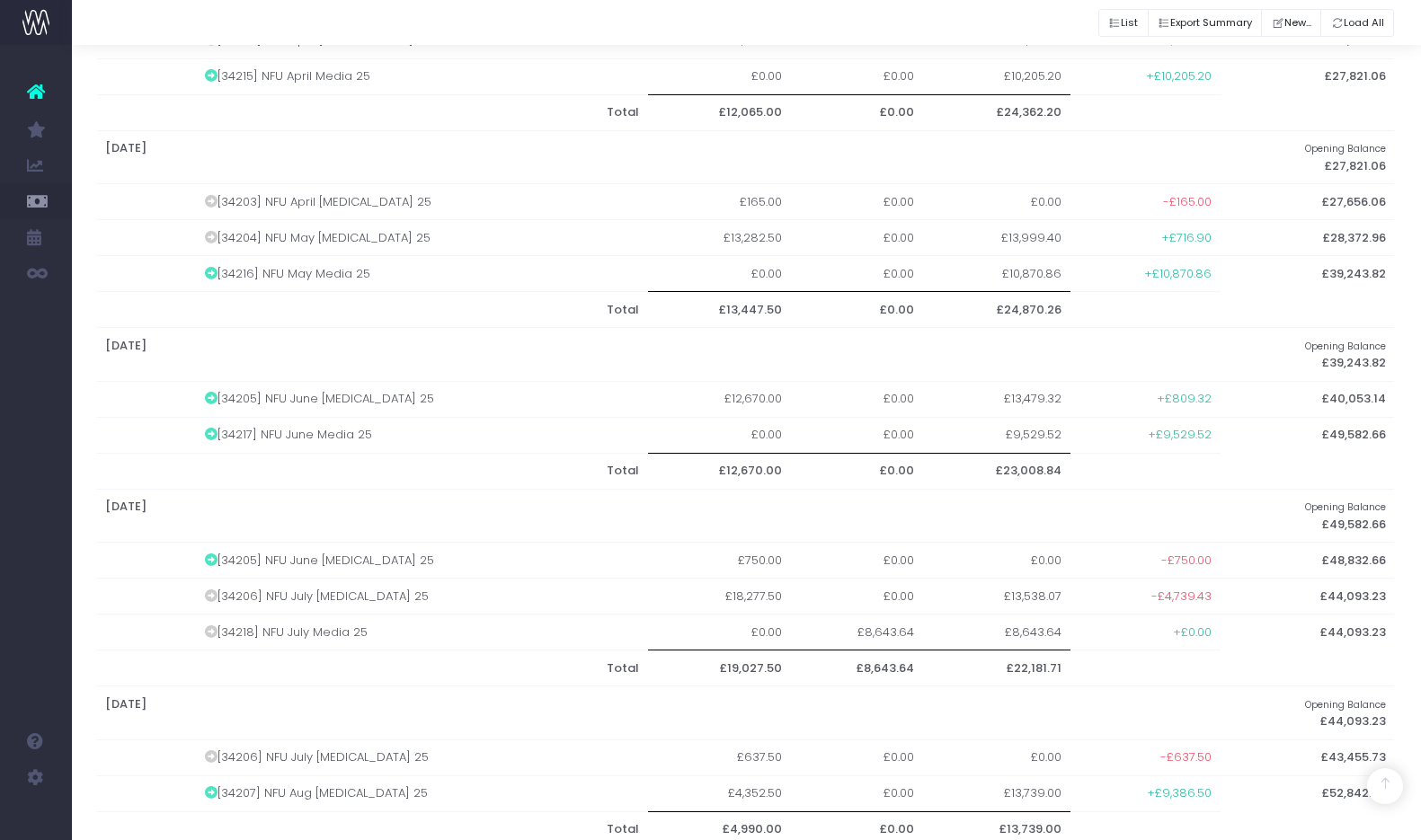
scroll to position [1031, 1]
click at [208, 224] on td "[34204] NFU May [MEDICAL_DATA] 25" at bounding box center [422, 234] width 453 height 36
click at [213, 227] on icon at bounding box center [211, 233] width 13 height 13
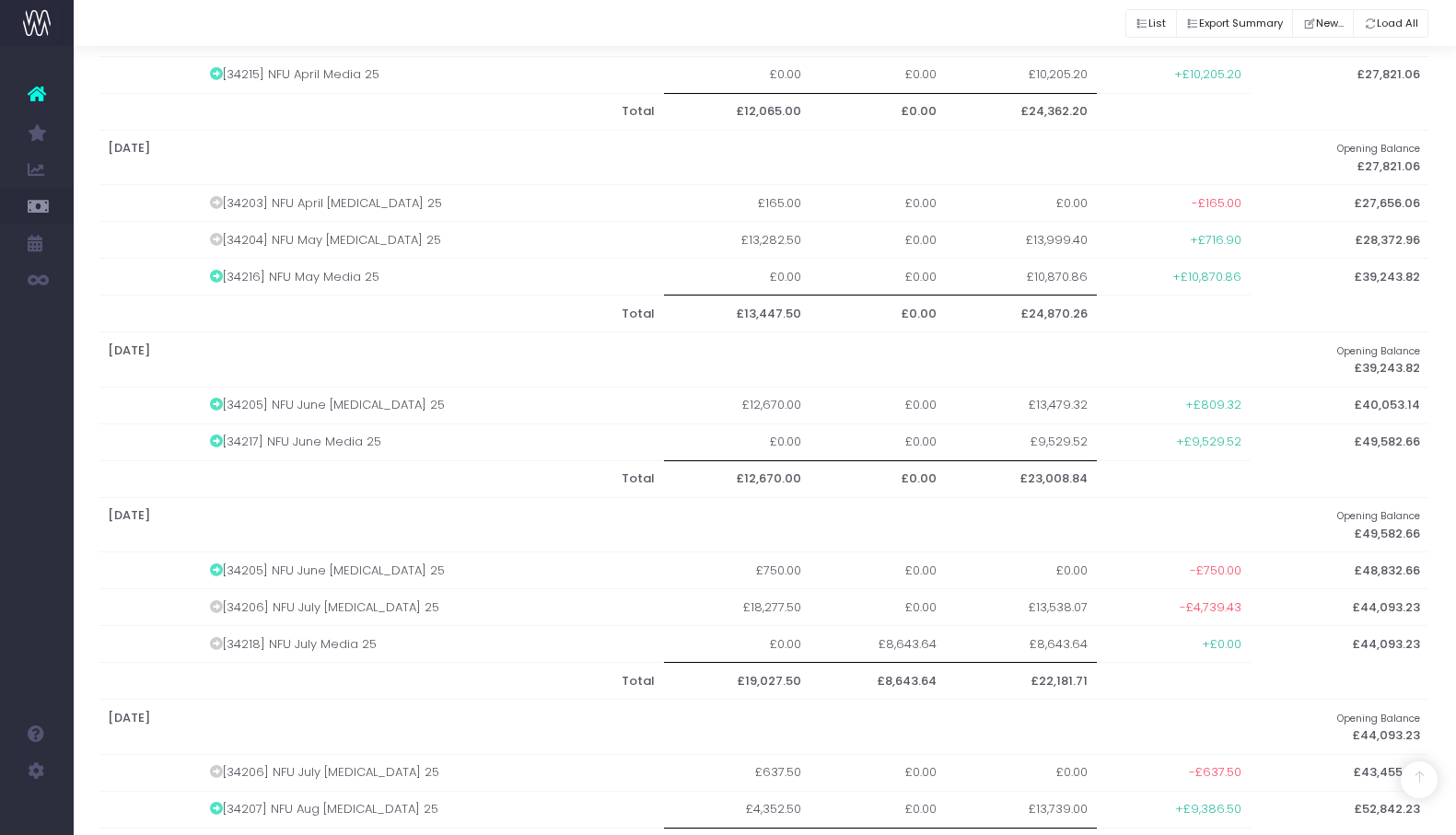
click at [221, 196] on icon at bounding box center [216, 202] width 13 height 13
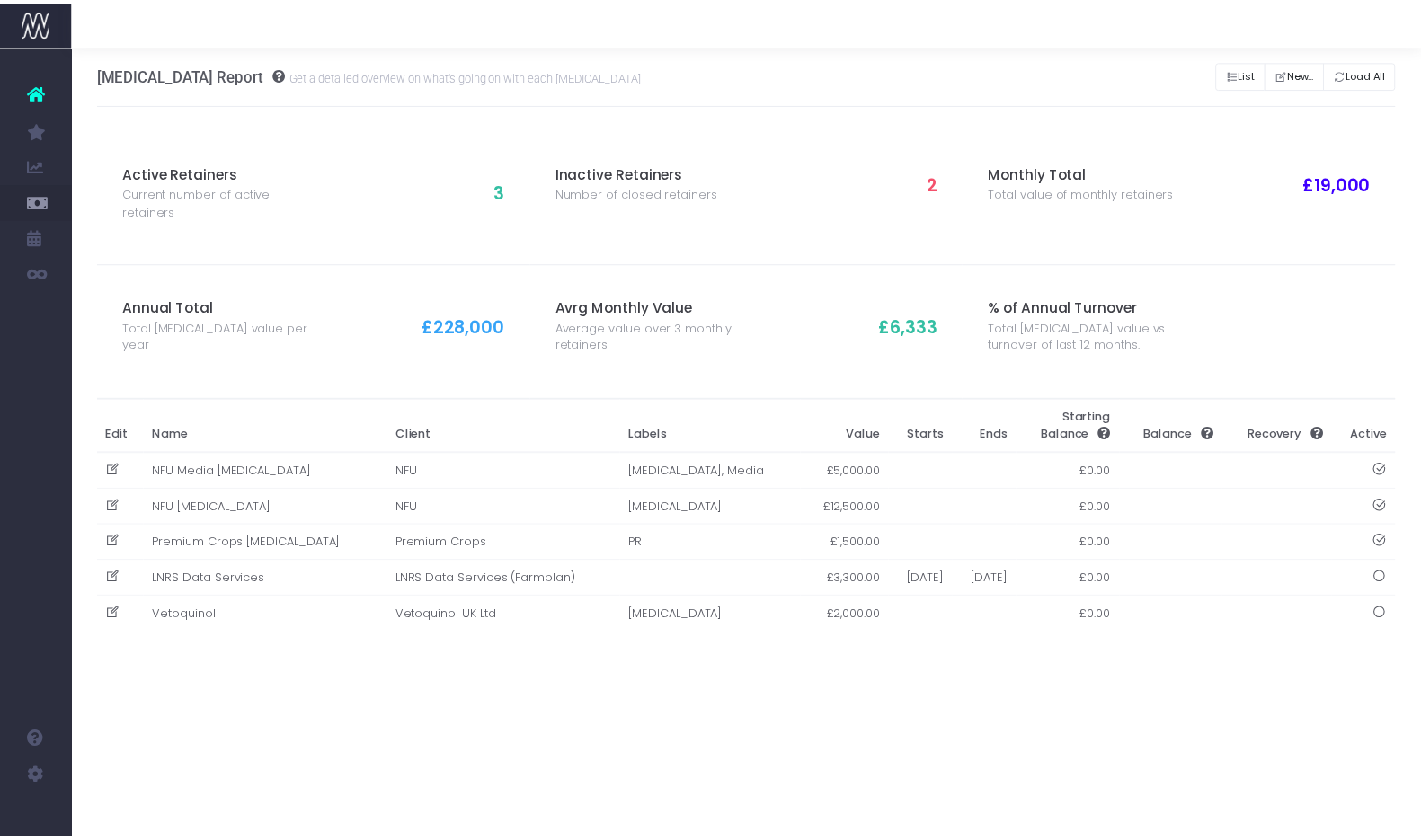
scroll to position [0, 1]
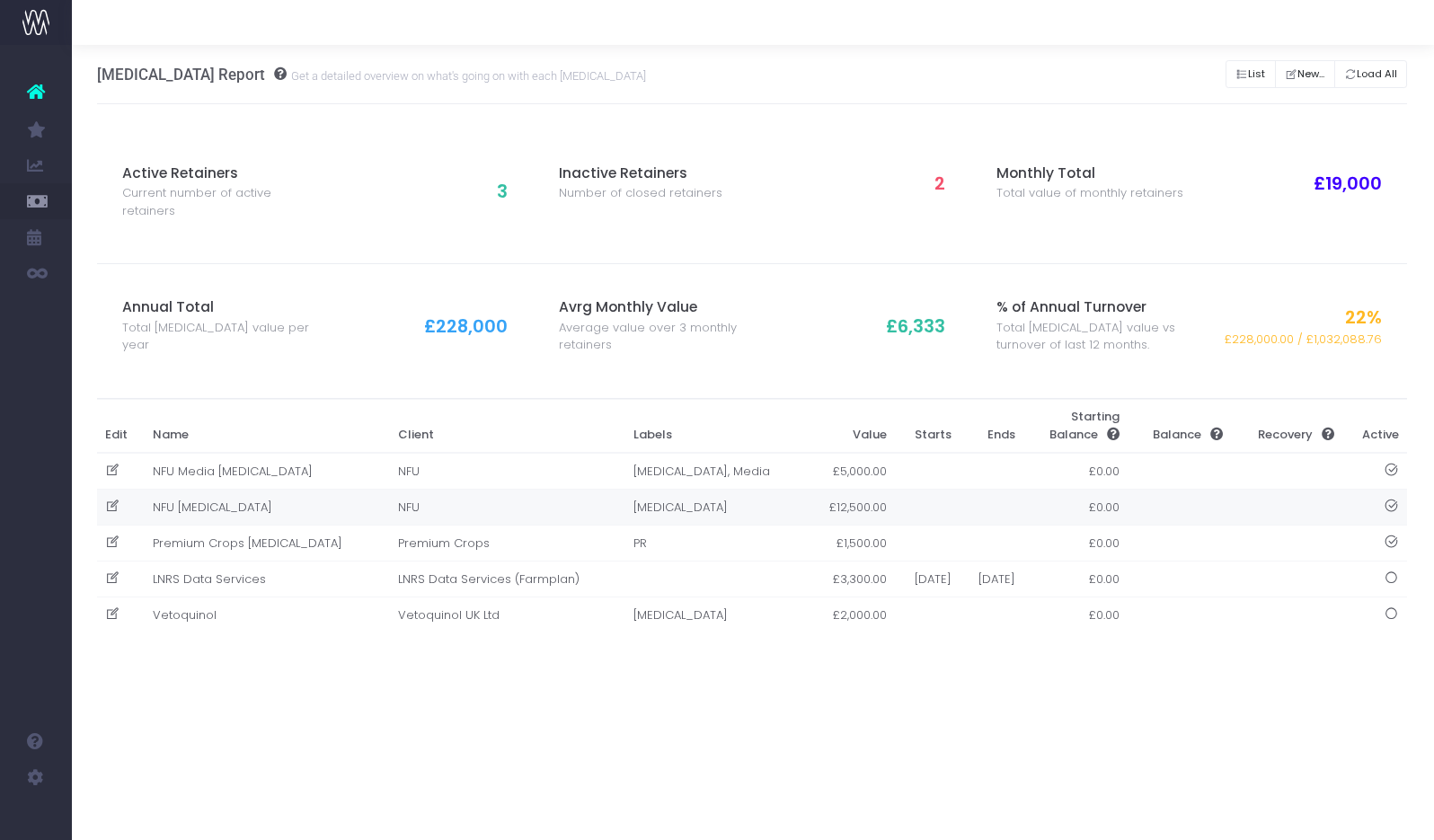
click at [389, 501] on td "NFU" at bounding box center [507, 507] width 235 height 36
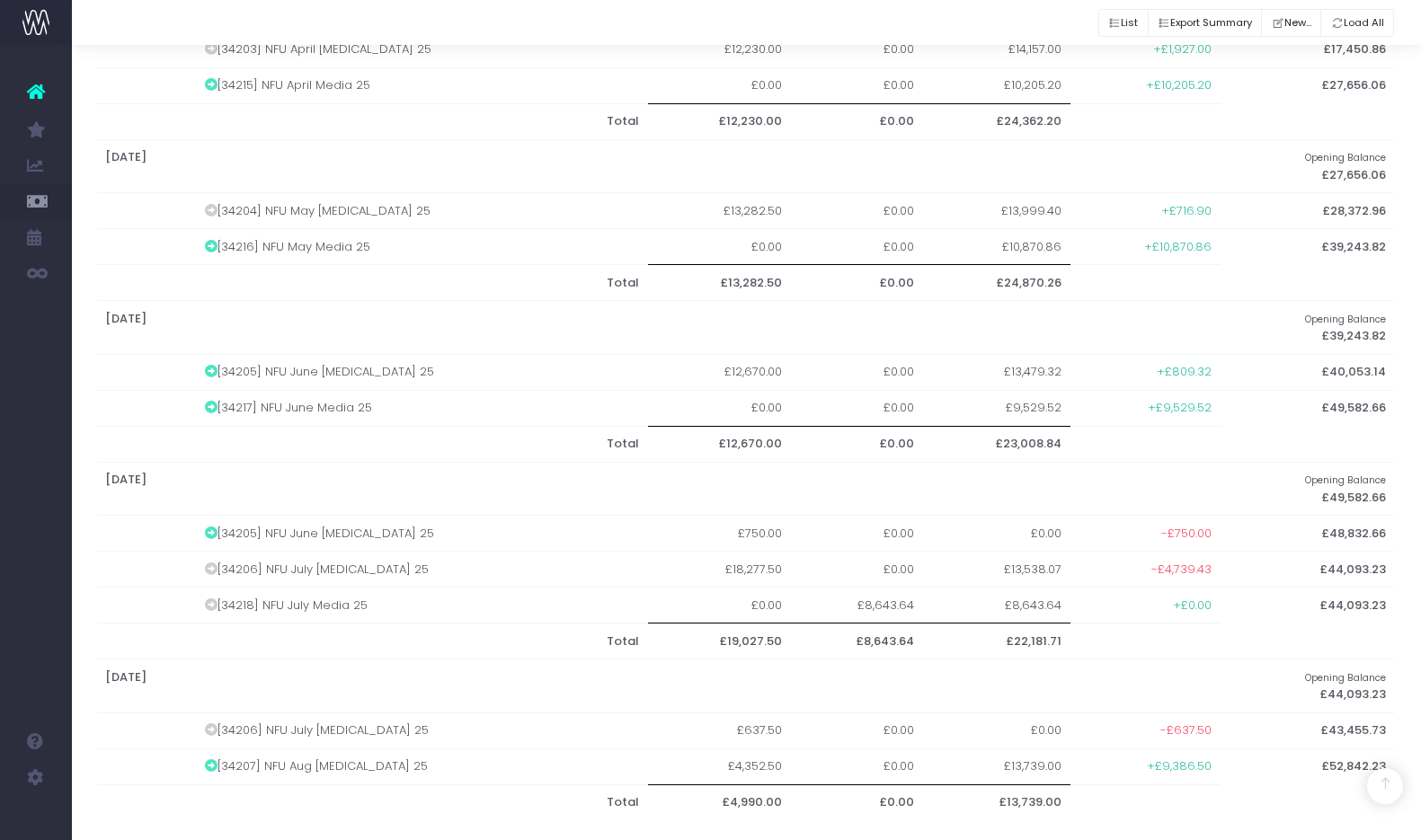
scroll to position [1017, 1]
click at [217, 528] on icon at bounding box center [211, 534] width 13 height 13
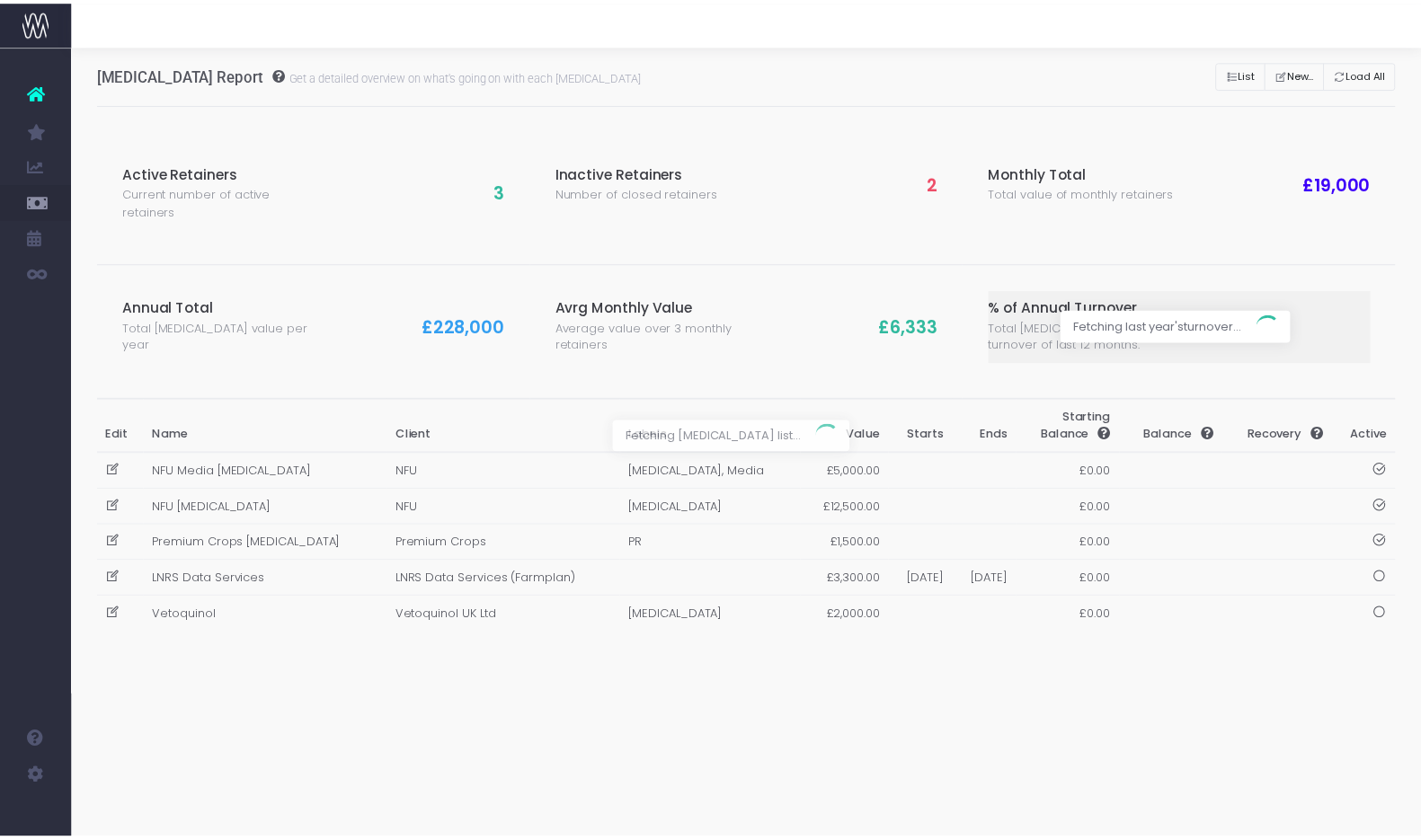
scroll to position [0, 1]
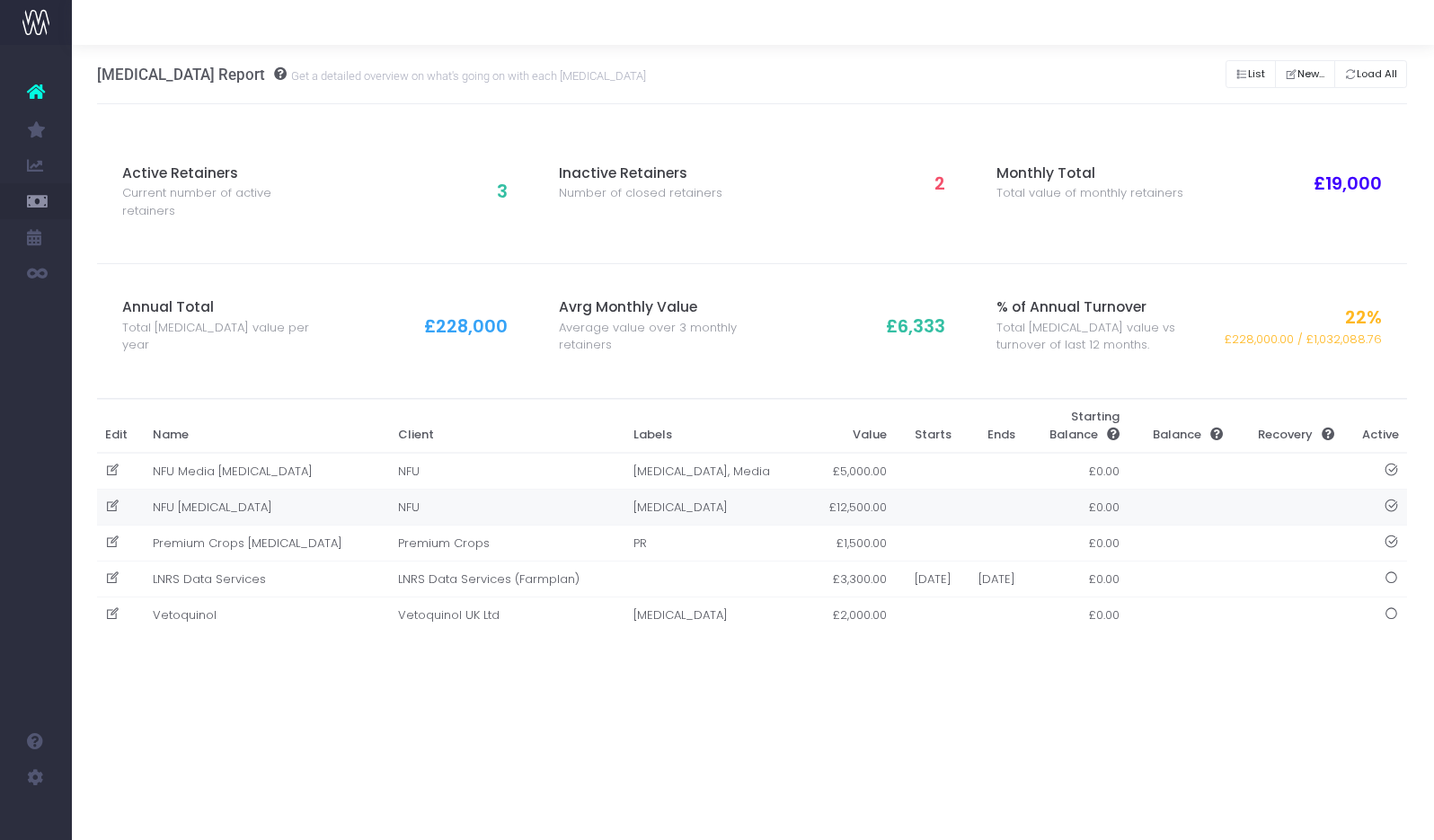
click at [194, 508] on td "NFU [MEDICAL_DATA]" at bounding box center [267, 507] width 245 height 36
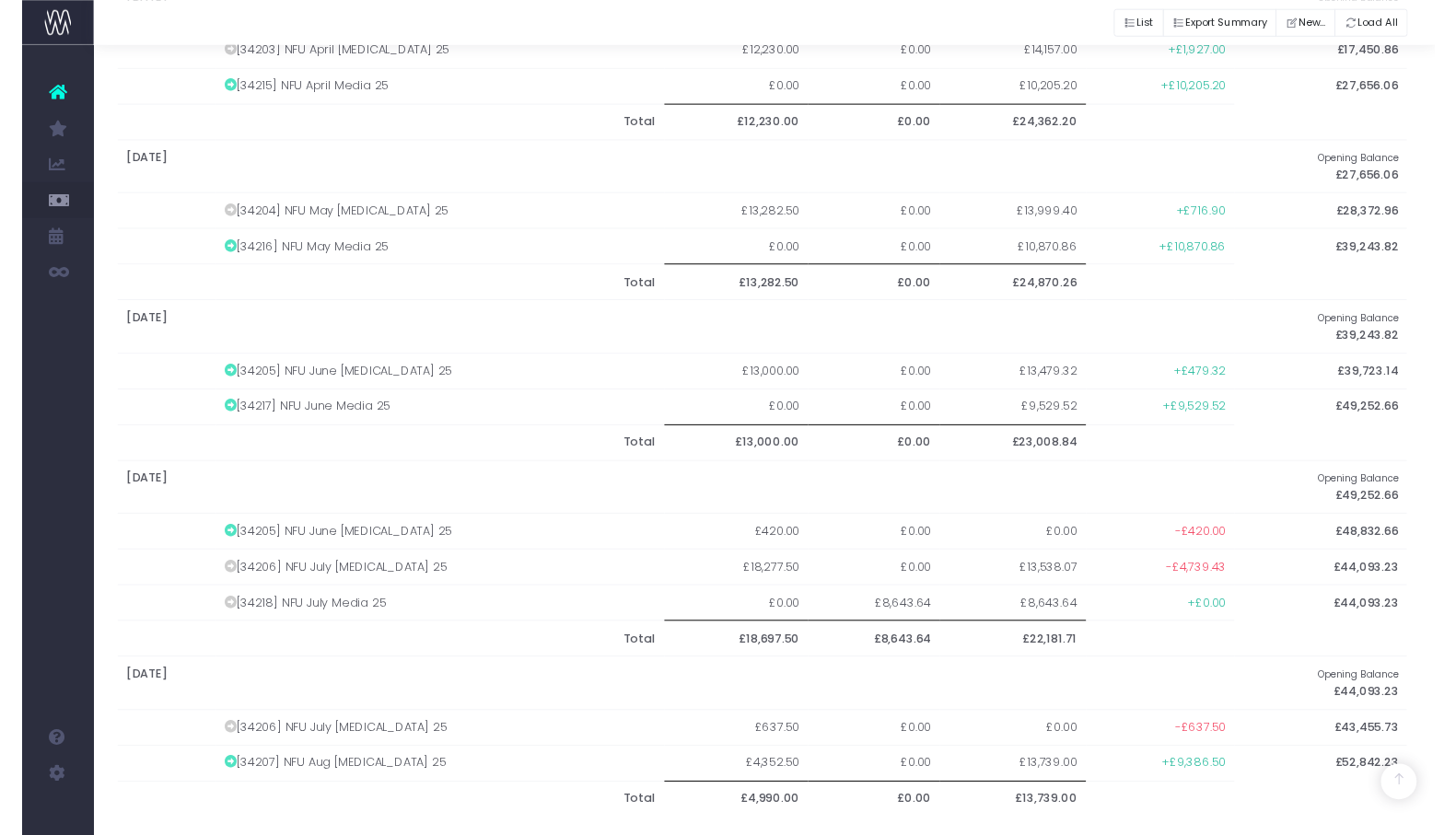
scroll to position [1042, 2]
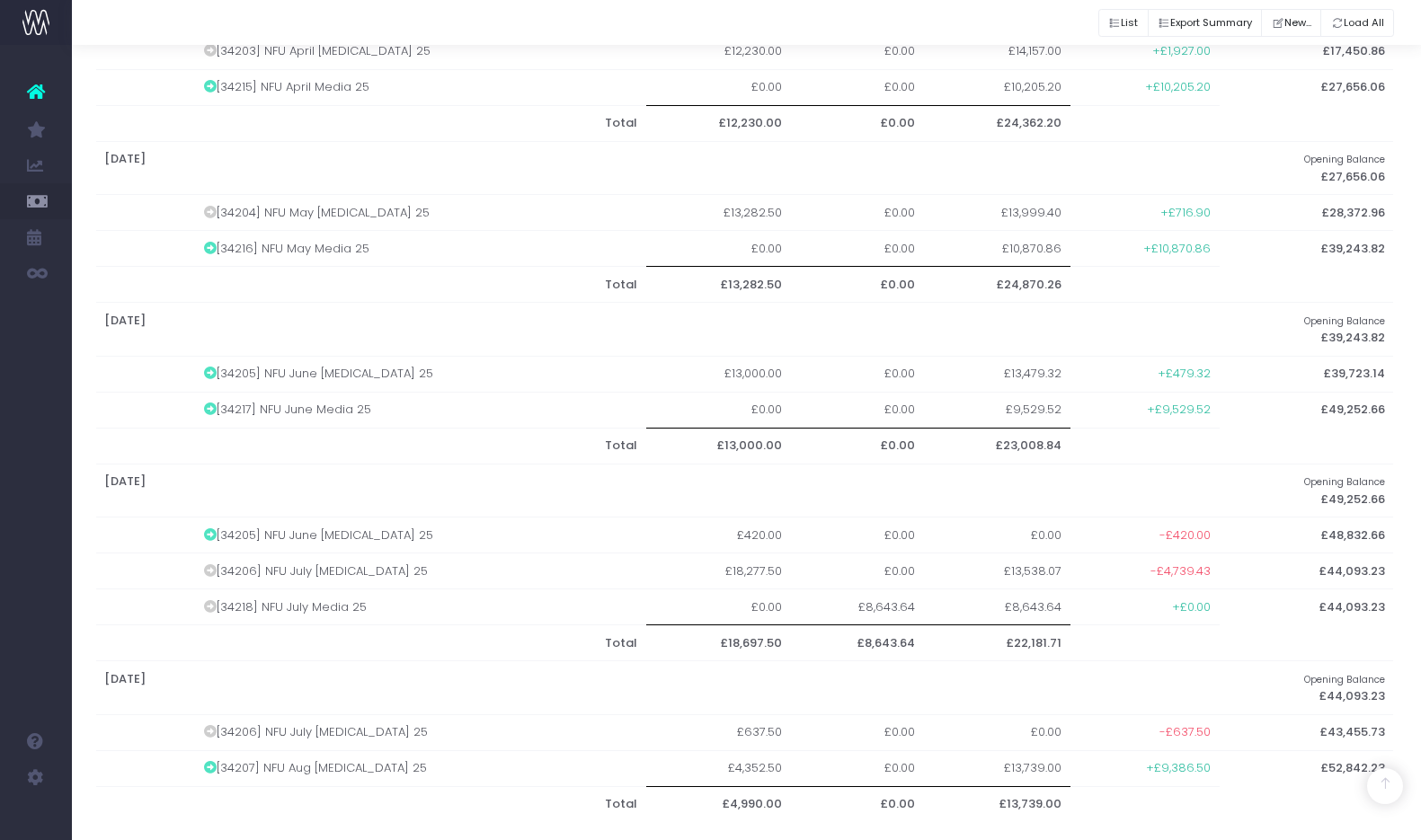
click at [216, 528] on icon at bounding box center [210, 534] width 13 height 13
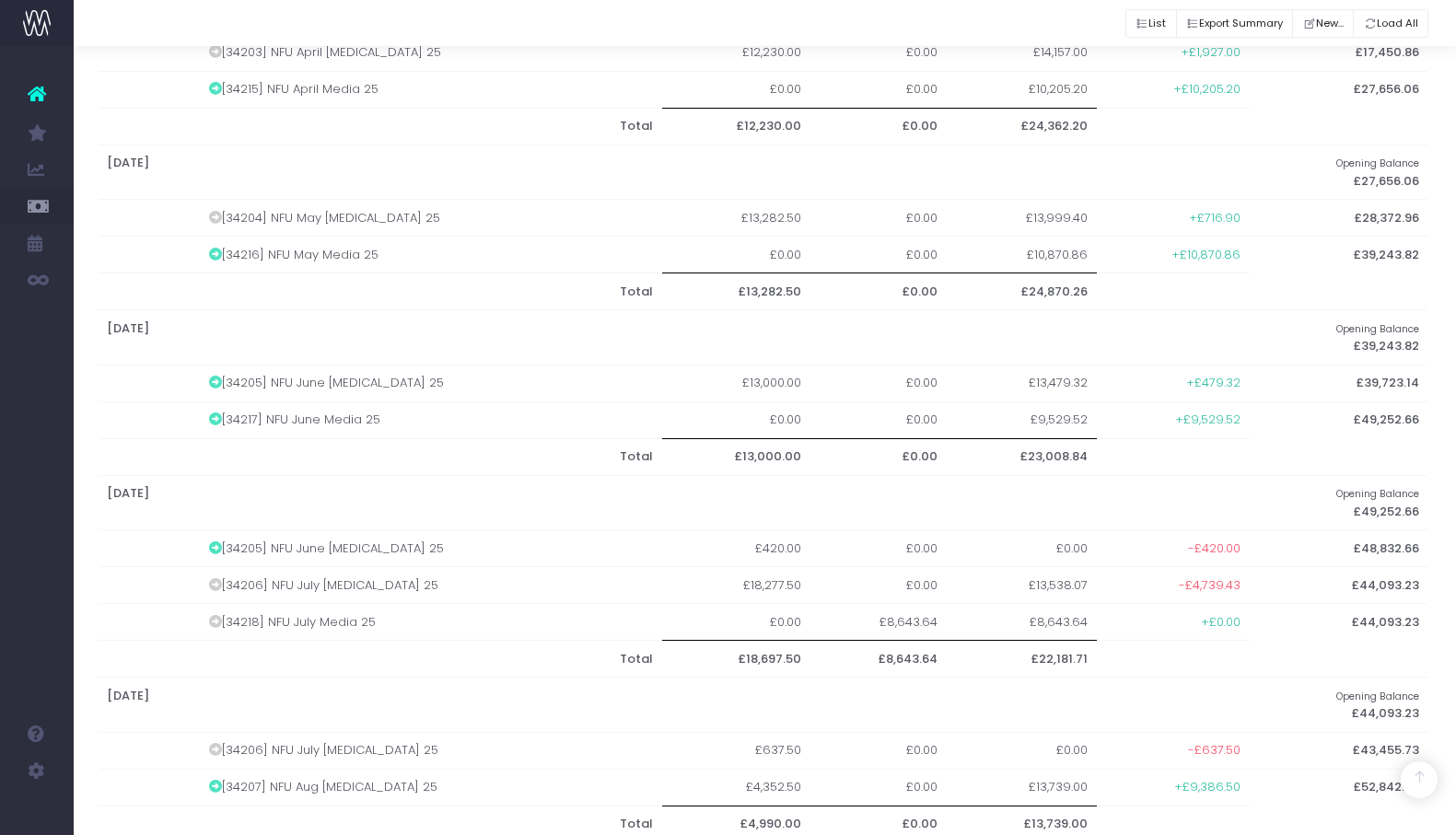
click at [292, 570] on td "[34206] NFU July [MEDICAL_DATA] 25" at bounding box center [431, 586] width 463 height 37
click at [220, 578] on icon at bounding box center [215, 585] width 13 height 13
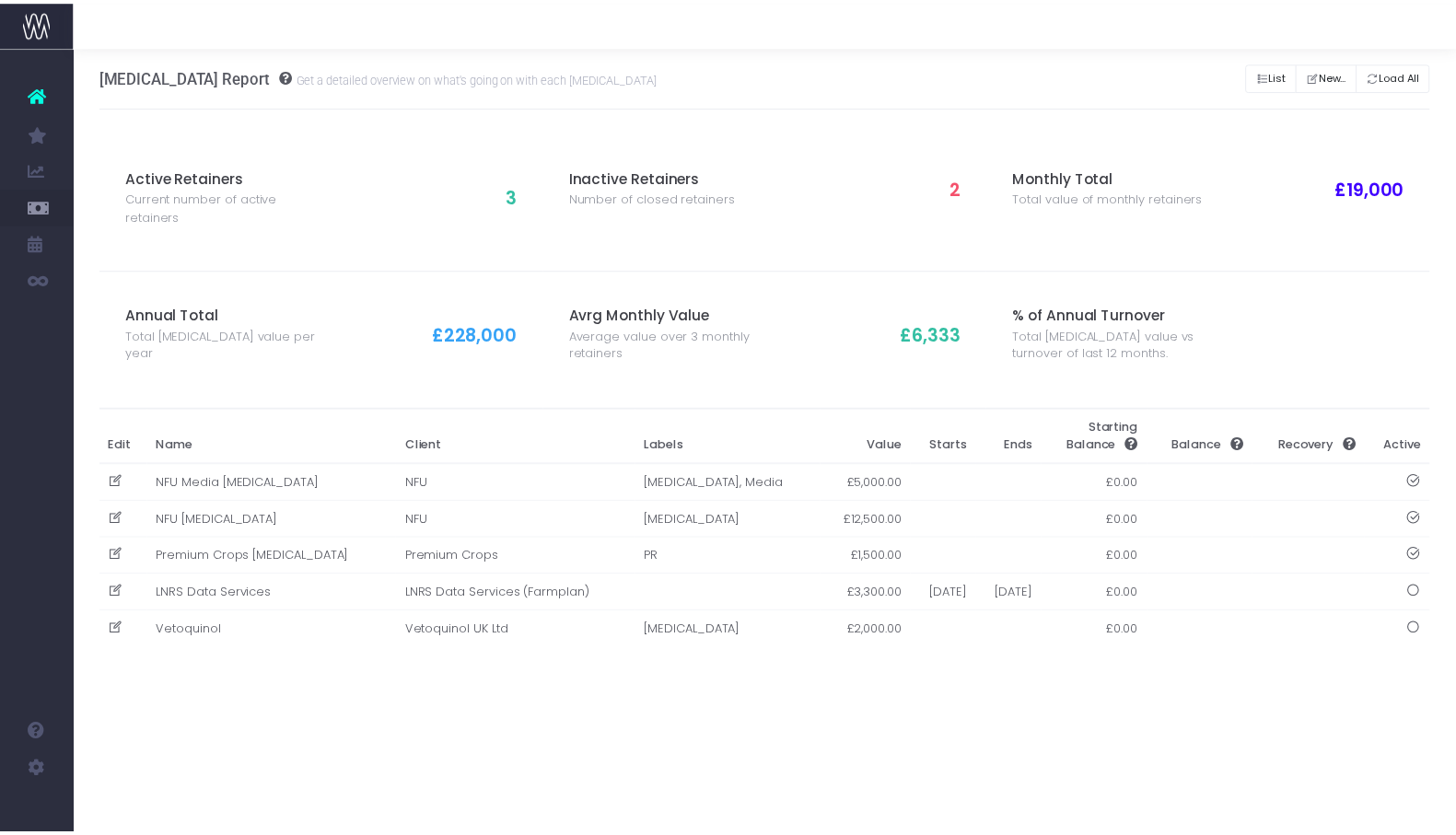
scroll to position [0, 2]
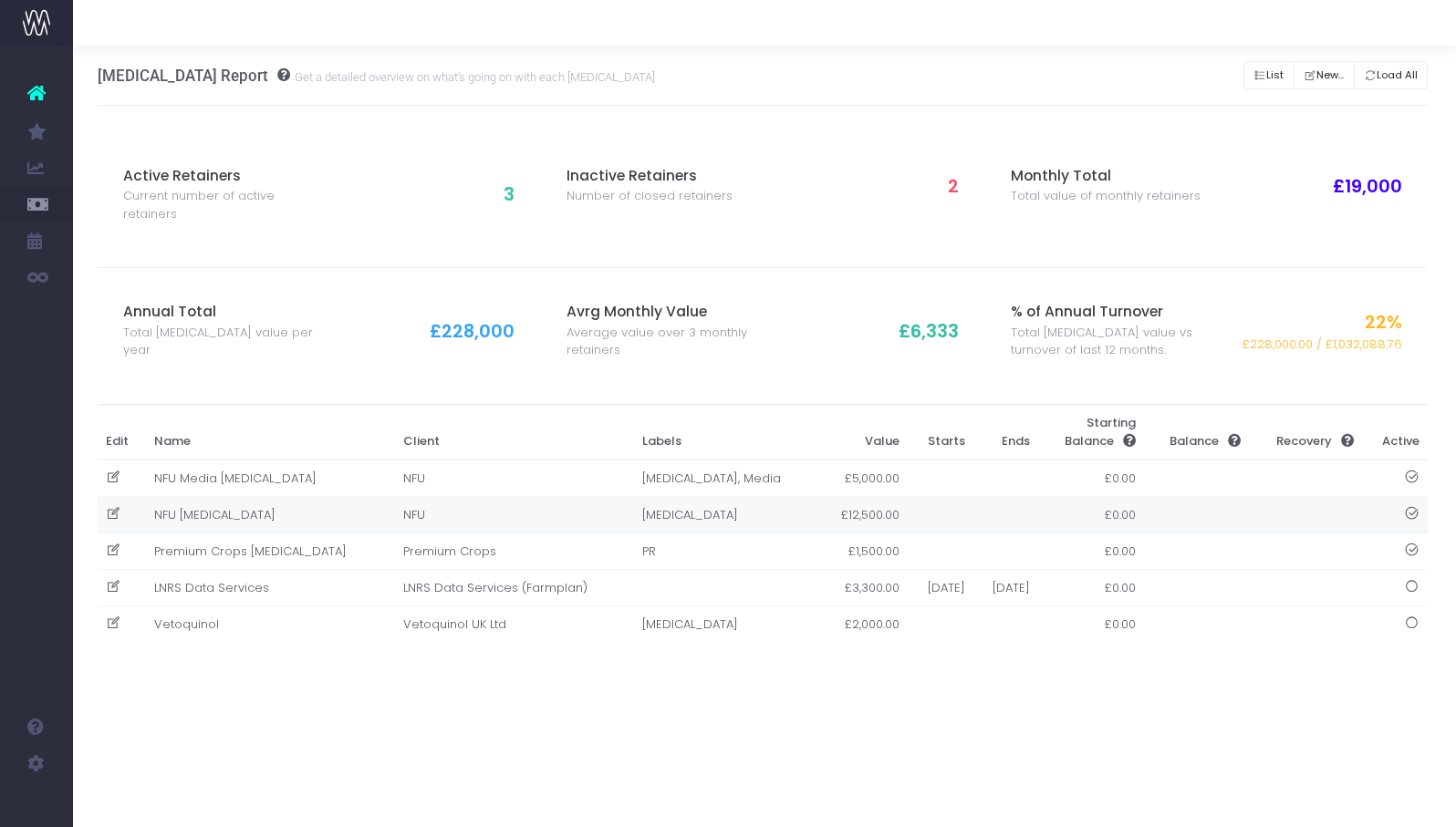
click at [205, 510] on td "NFU [MEDICAL_DATA]" at bounding box center [270, 515] width 249 height 37
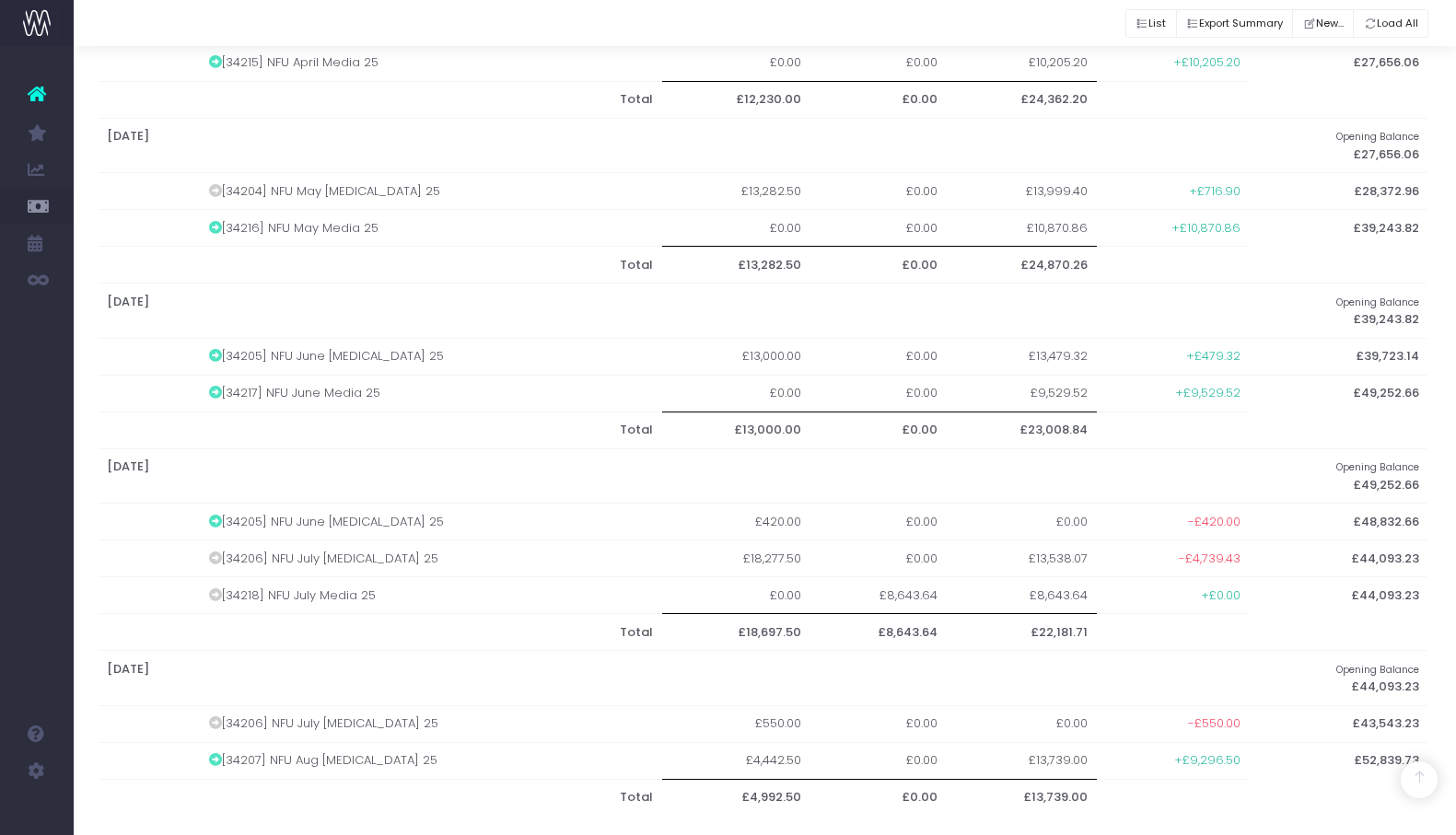
scroll to position [1068, 2]
click at [212, 541] on td "[34206] NFU July [MEDICAL_DATA] 25" at bounding box center [431, 560] width 463 height 37
click at [219, 552] on icon at bounding box center [215, 559] width 13 height 13
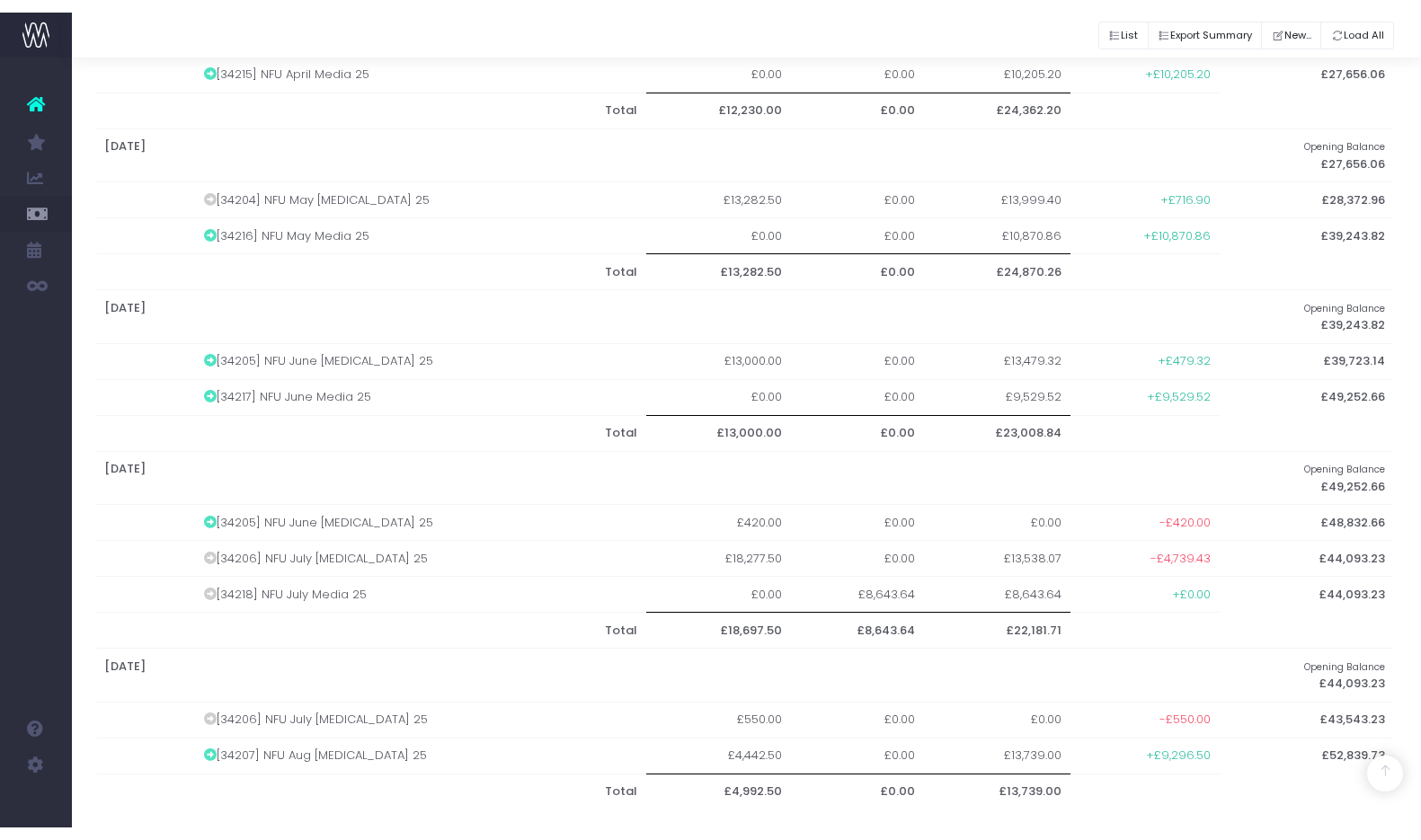
scroll to position [1017, 2]
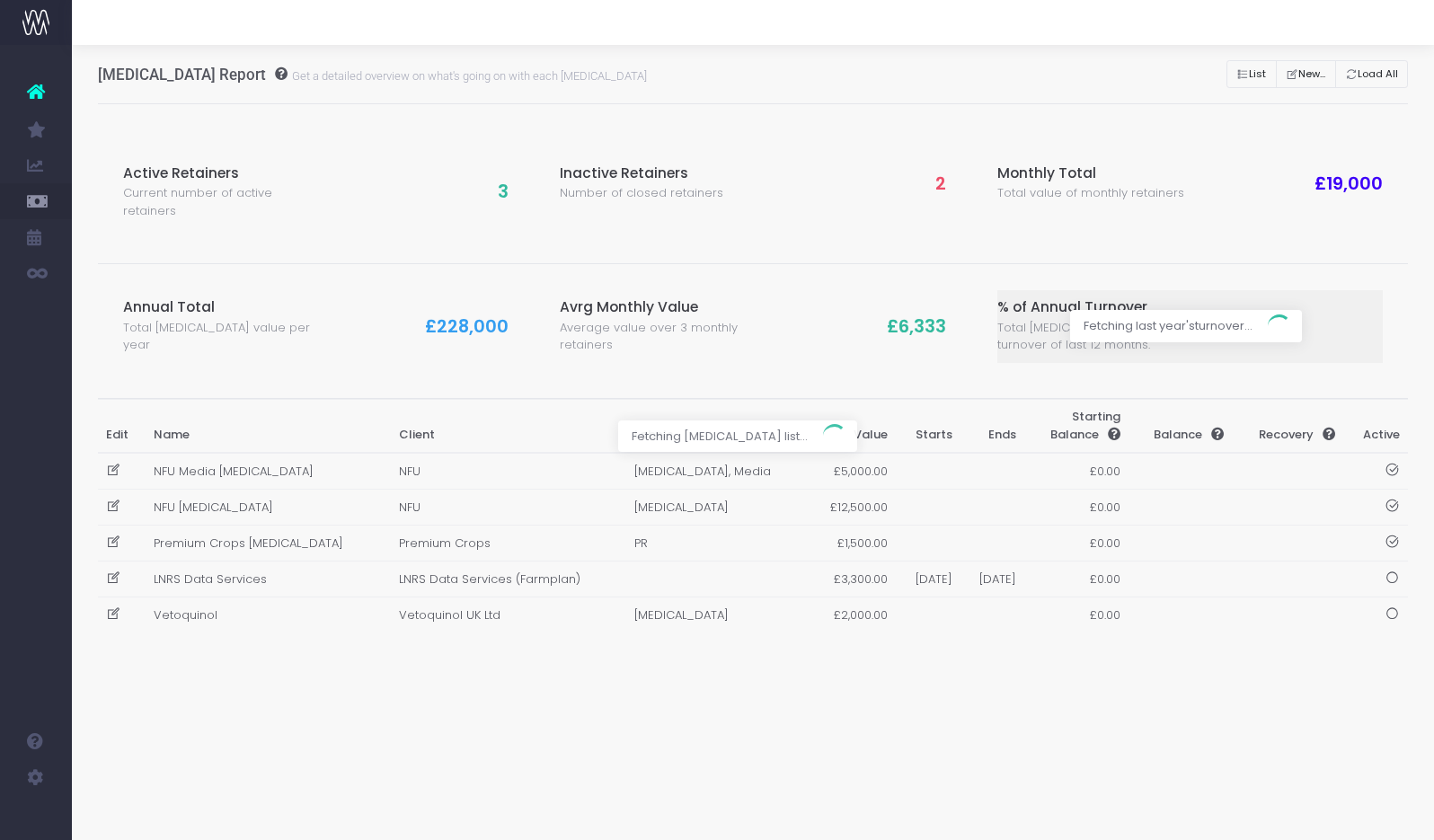
scroll to position [0, 2]
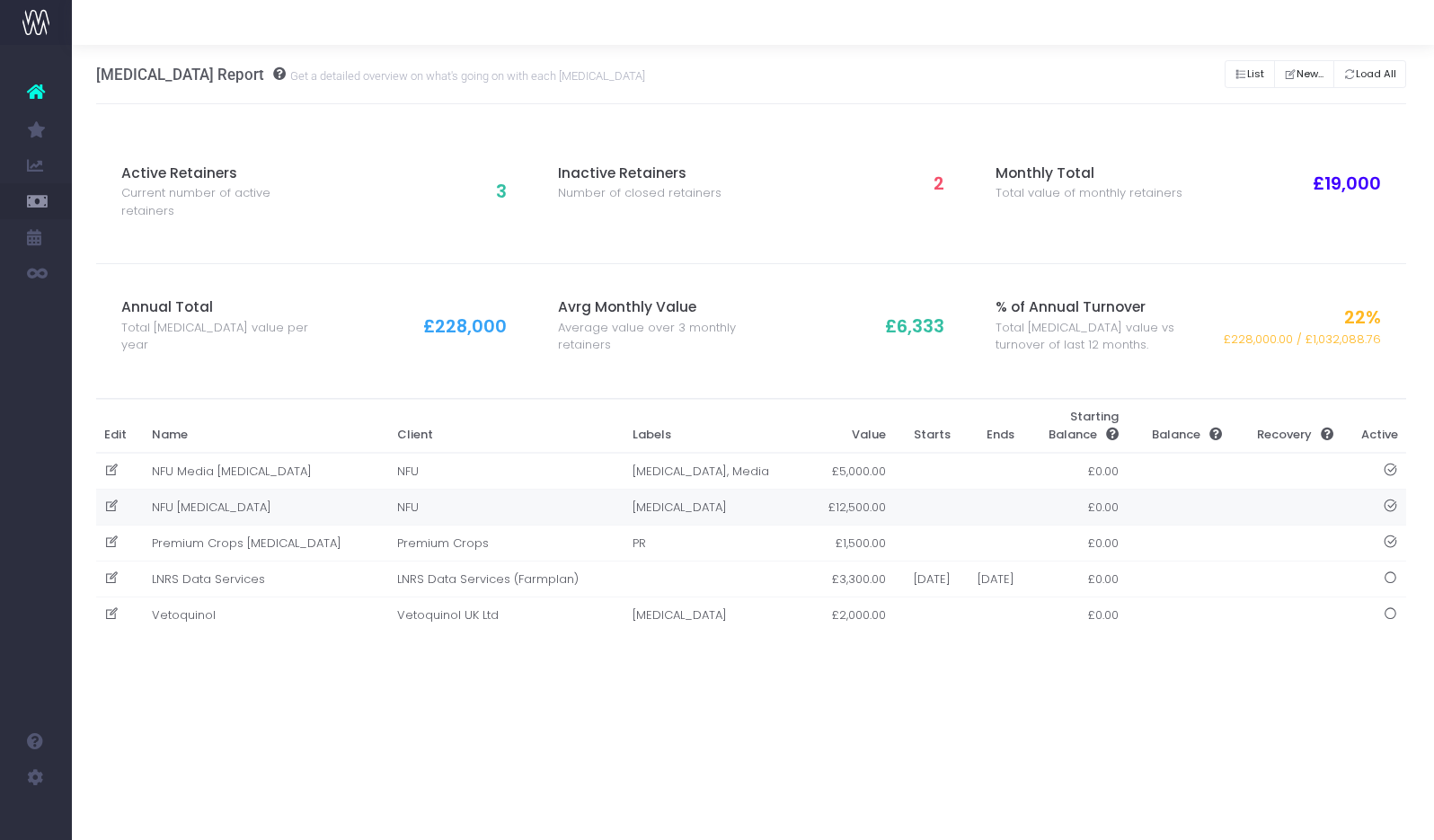
click at [624, 499] on td "[MEDICAL_DATA]" at bounding box center [715, 507] width 182 height 36
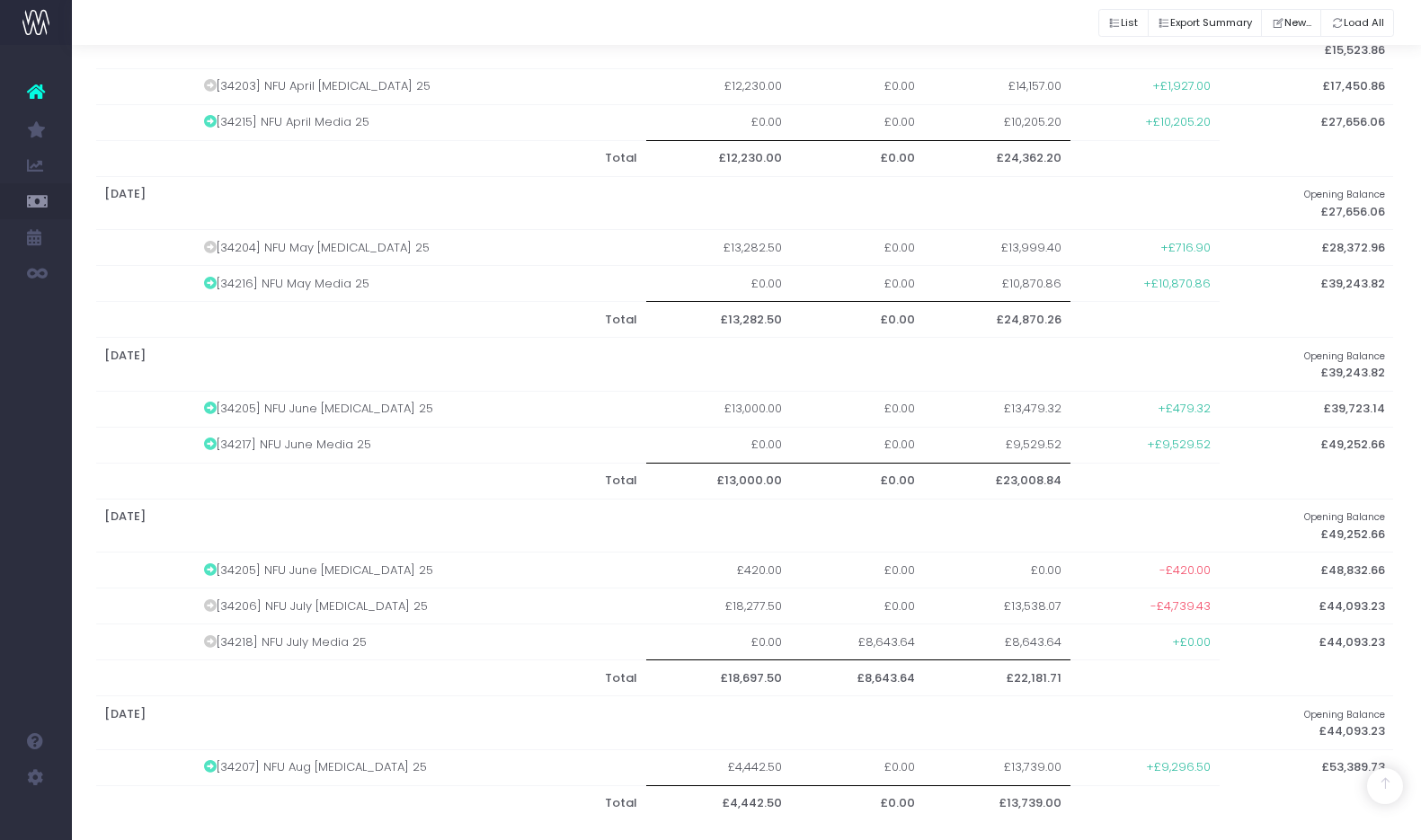
scroll to position [981, 2]
click at [214, 564] on icon at bounding box center [210, 571] width 13 height 13
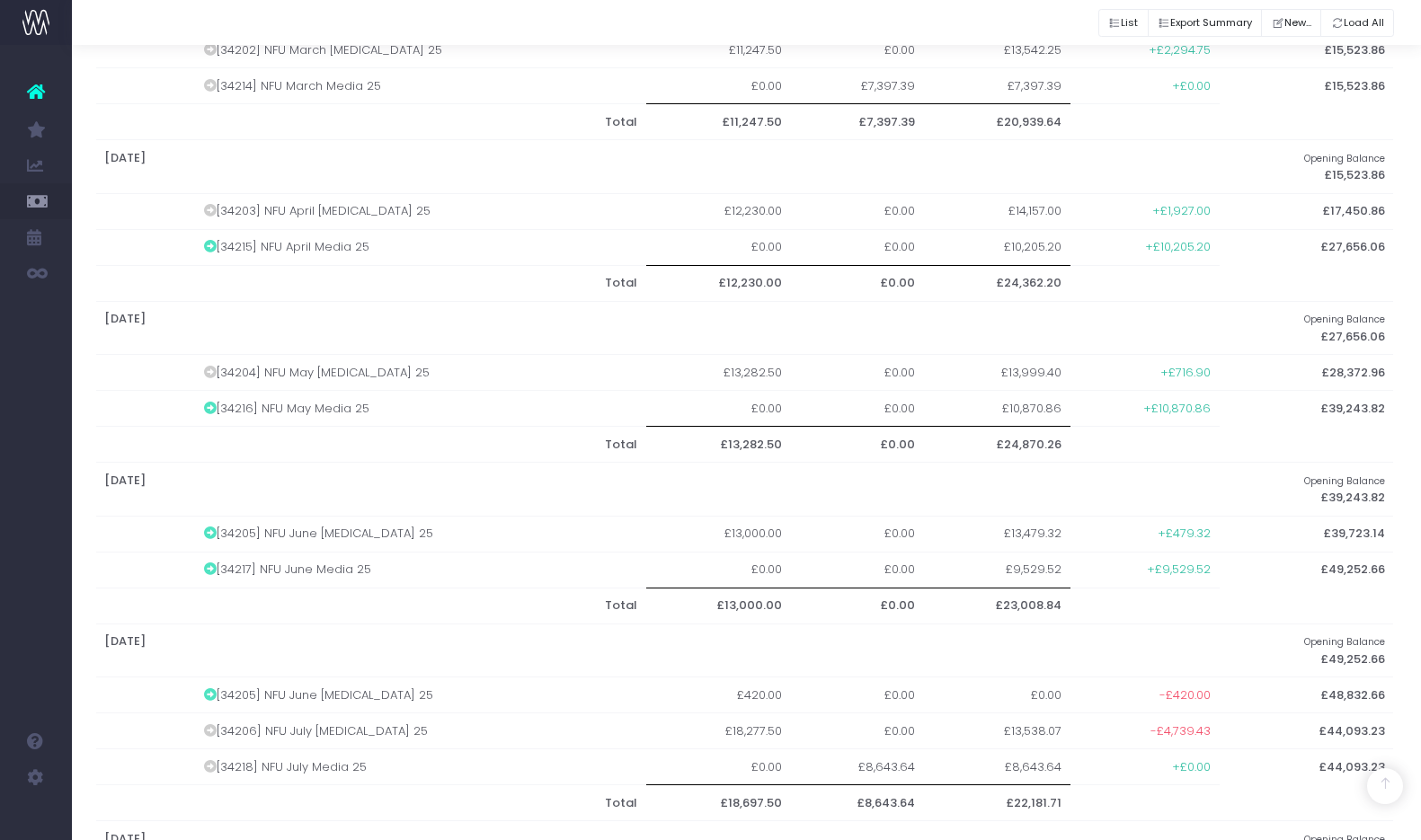
scroll to position [674, 2]
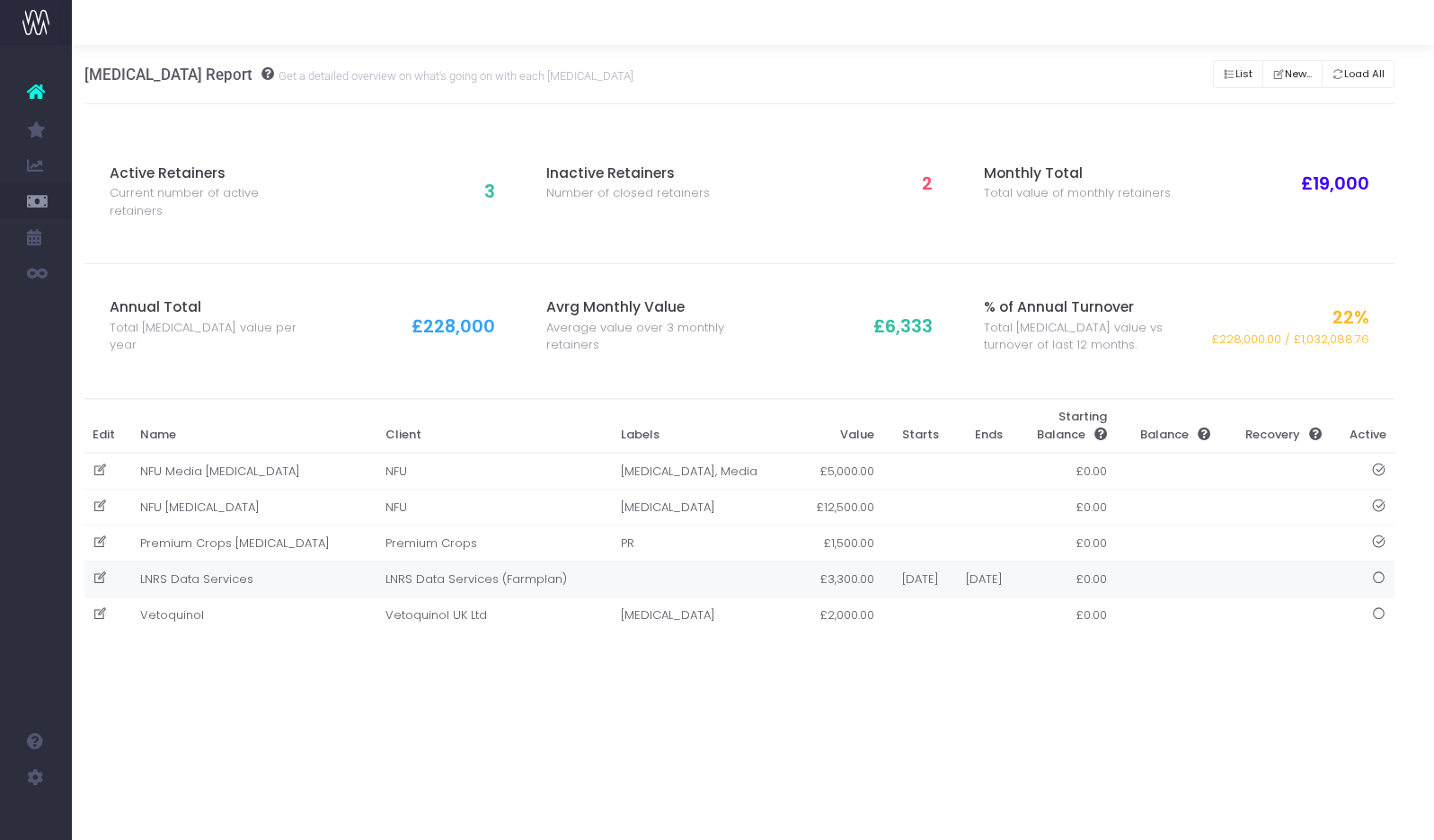
scroll to position [0, 14]
click at [189, 501] on td "NFU [MEDICAL_DATA]" at bounding box center [254, 507] width 245 height 36
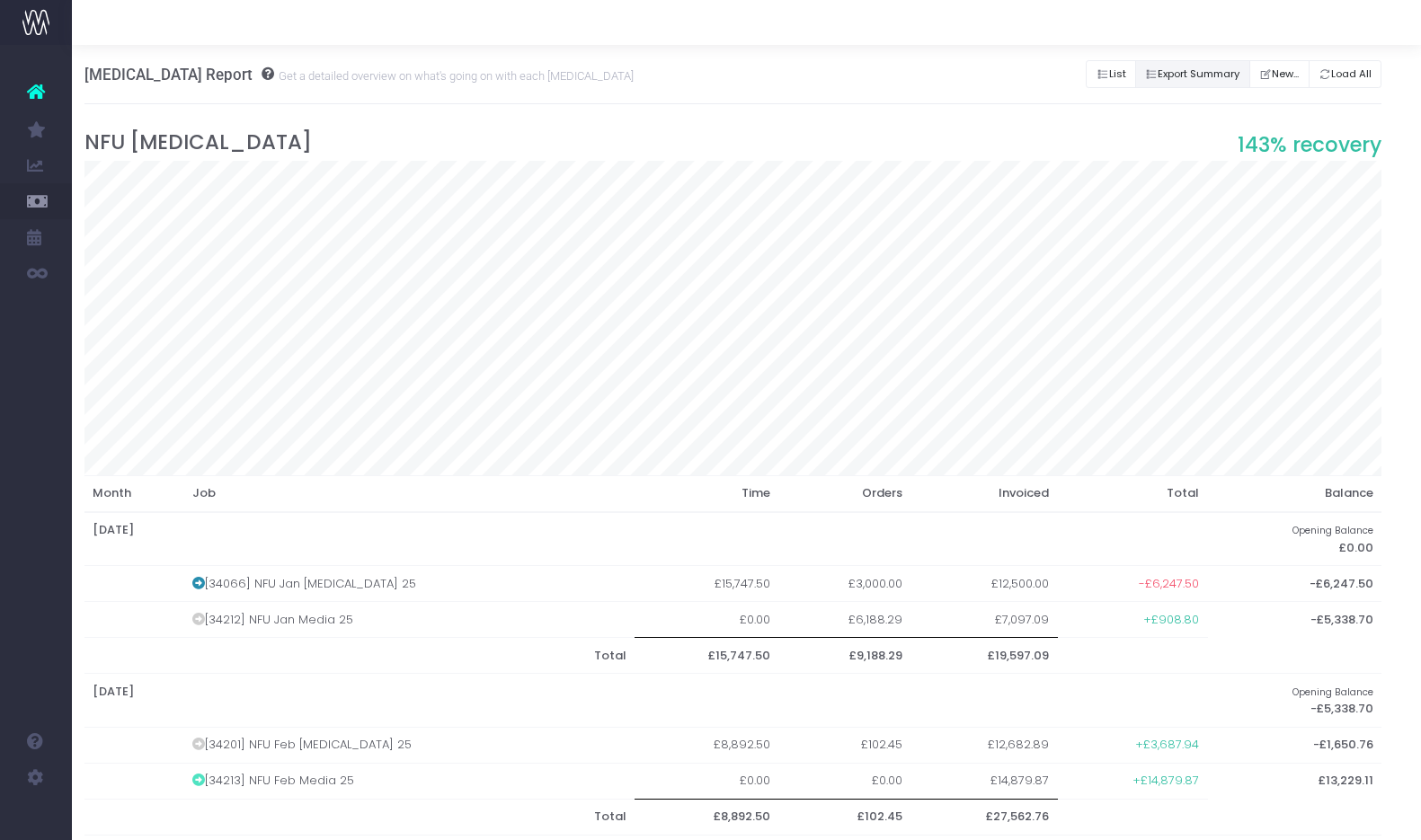
click at [1218, 76] on button "Export Summary" at bounding box center [1193, 74] width 115 height 28
click at [319, 582] on td "[34066] NFU Jan [MEDICAL_DATA] 25" at bounding box center [408, 584] width 452 height 36
click at [205, 581] on icon at bounding box center [198, 583] width 13 height 13
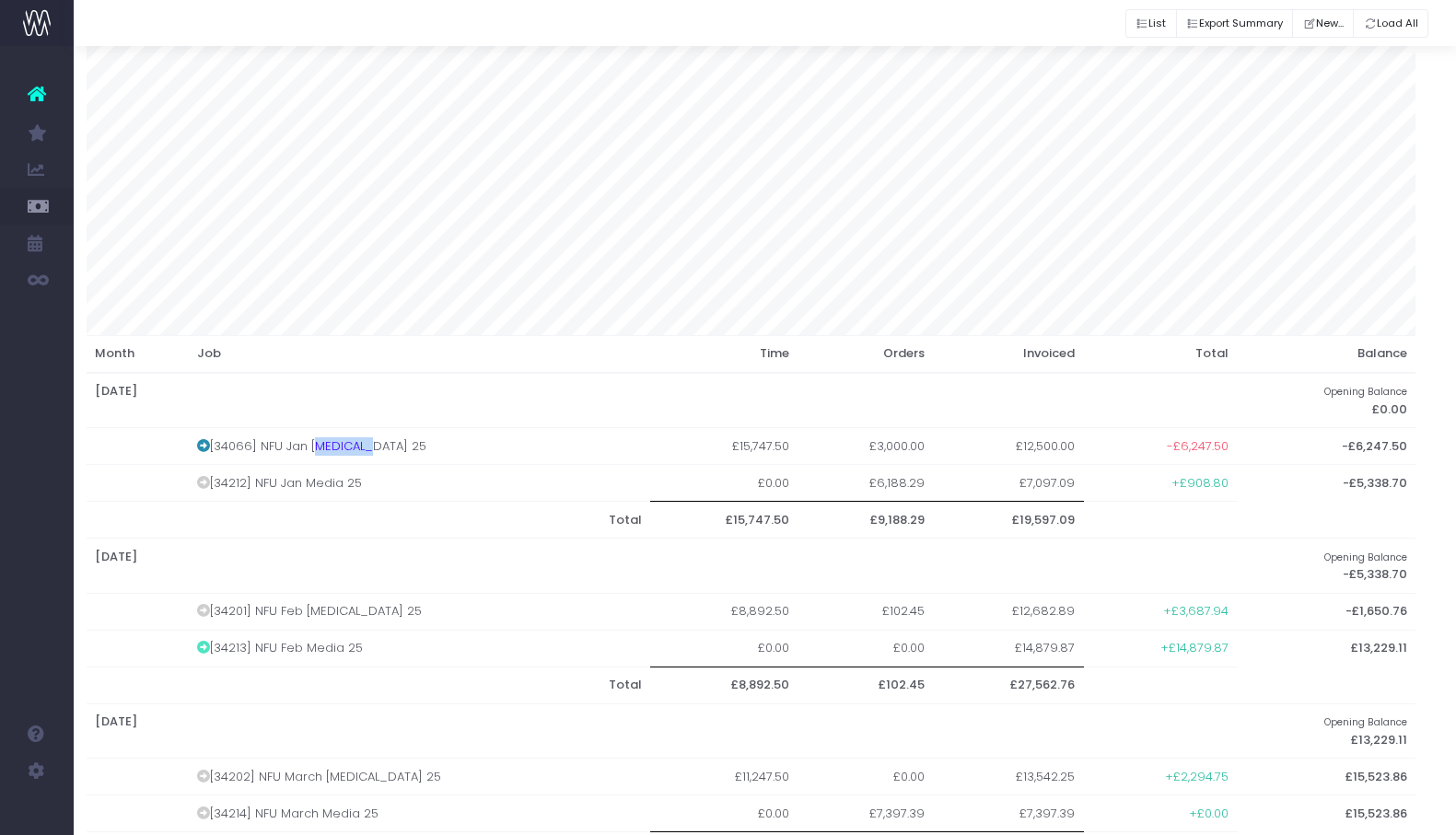
scroll to position [157, 14]
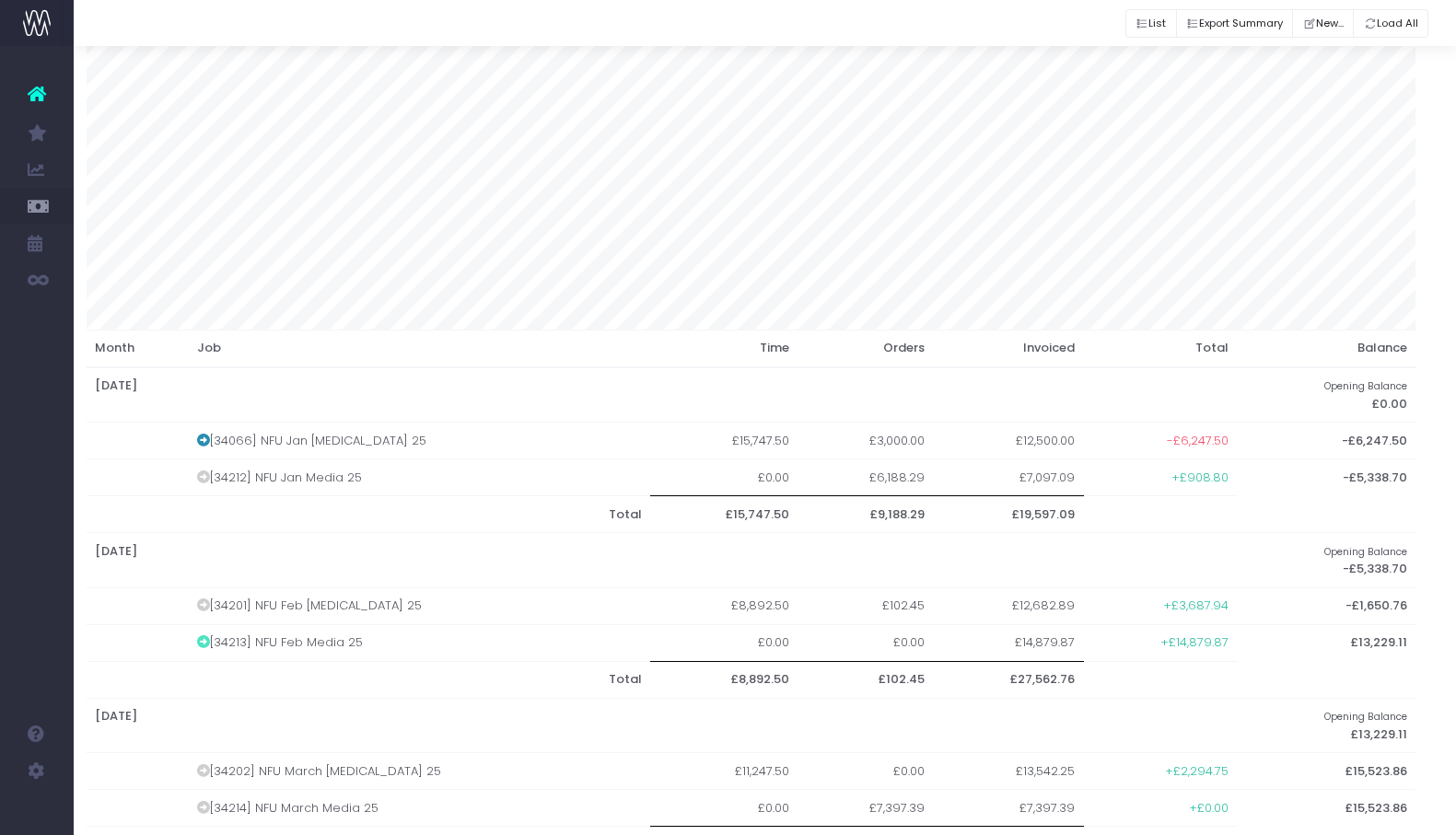
click at [340, 602] on td "[34201] NFU Feb [MEDICAL_DATA] 25" at bounding box center [419, 606] width 463 height 37
click at [206, 602] on icon at bounding box center [203, 605] width 13 height 13
